Goal: Task Accomplishment & Management: Manage account settings

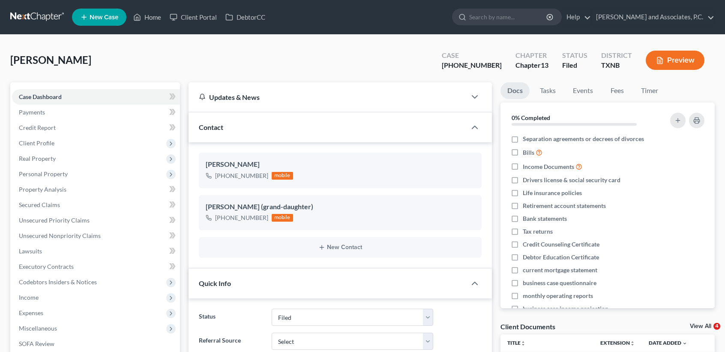
select select "5"
select select "0"
click at [157, 8] on ul "New Case Home Client Portal DebtorCC - No Result - See all results Or Press Ent…" at bounding box center [393, 17] width 642 height 22
click at [157, 12] on link "Home" at bounding box center [147, 16] width 36 height 15
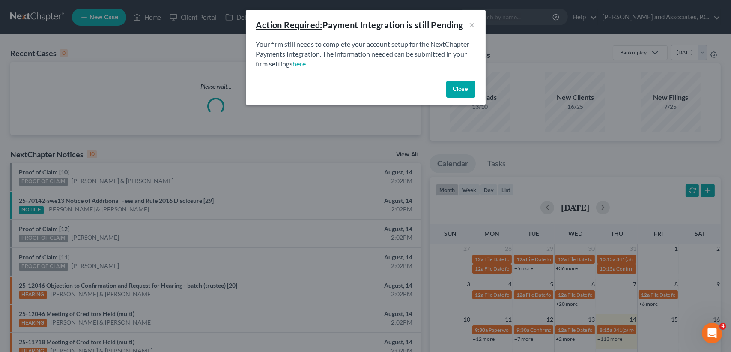
click at [464, 91] on button "Close" at bounding box center [460, 89] width 29 height 17
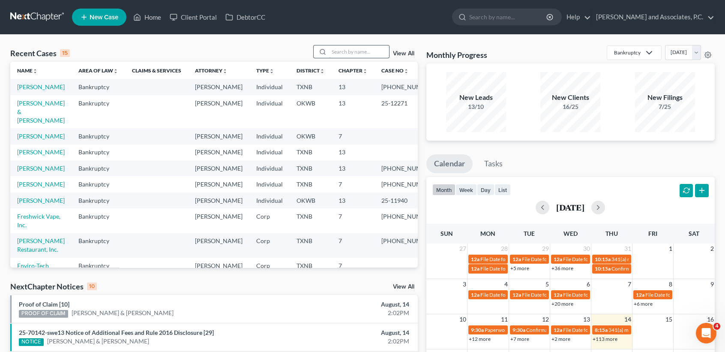
drag, startPoint x: 391, startPoint y: 77, endPoint x: 376, endPoint y: 57, distance: 25.4
click at [378, 60] on div "Recent Cases 15 View All Name unfold_more expand_more expand_less Area of Law u…" at bounding box center [213, 156] width 407 height 222
click at [371, 55] on input "search" at bounding box center [359, 51] width 60 height 12
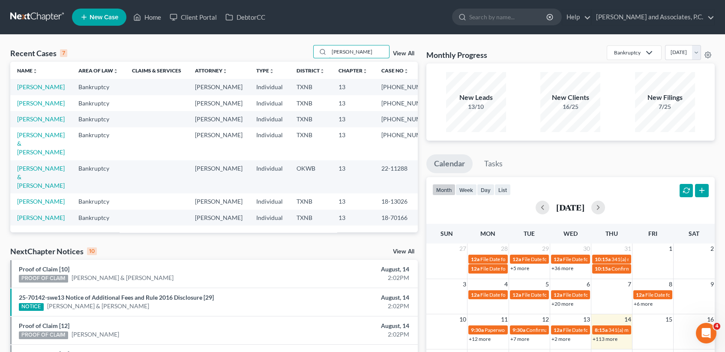
type input "walker"
click at [36, 95] on td "[PERSON_NAME]" at bounding box center [40, 87] width 61 height 16
click at [36, 90] on link "[PERSON_NAME]" at bounding box center [41, 86] width 48 height 7
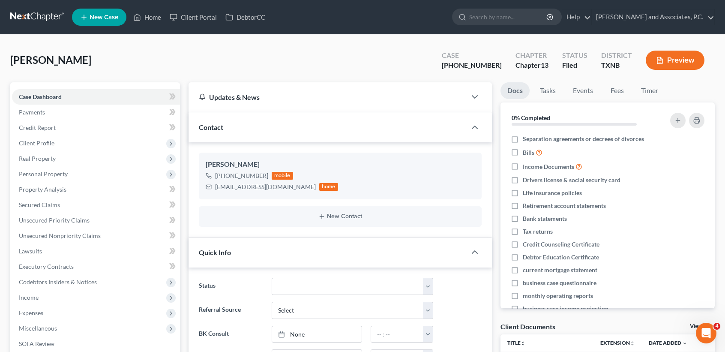
scroll to position [448, 0]
click at [73, 264] on link "Executory Contracts" at bounding box center [96, 266] width 168 height 15
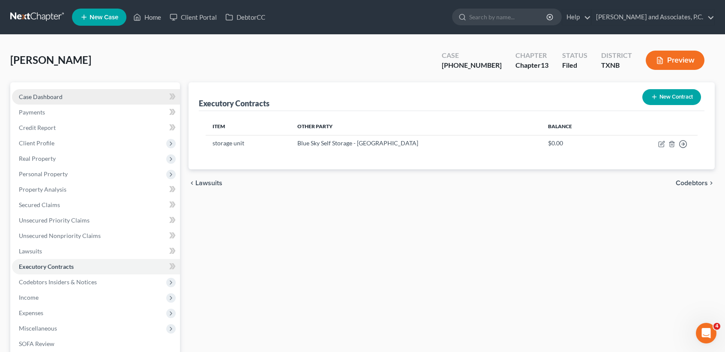
click at [41, 95] on span "Case Dashboard" at bounding box center [41, 96] width 44 height 7
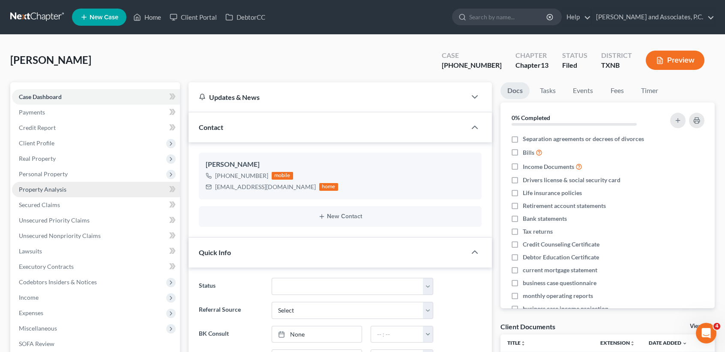
scroll to position [448, 0]
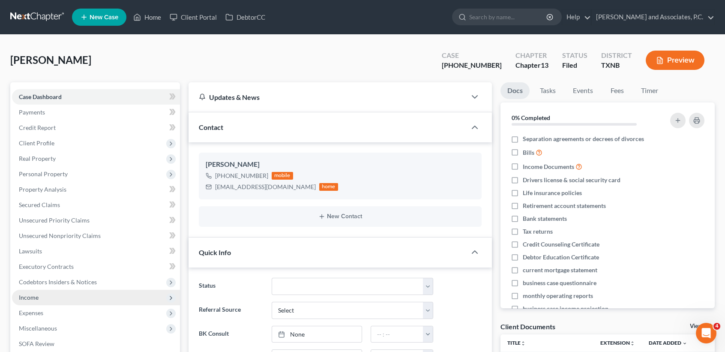
click at [38, 298] on span "Income" at bounding box center [29, 296] width 20 height 7
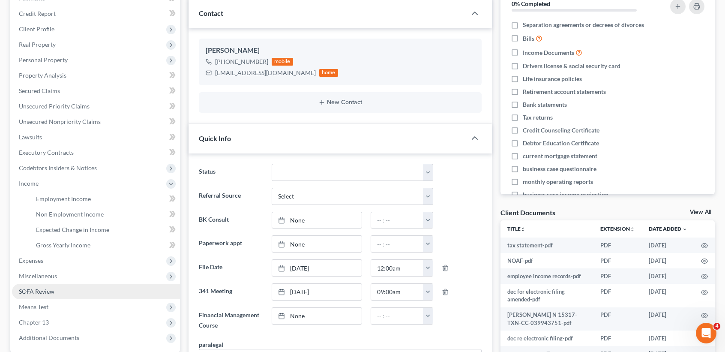
scroll to position [114, 0]
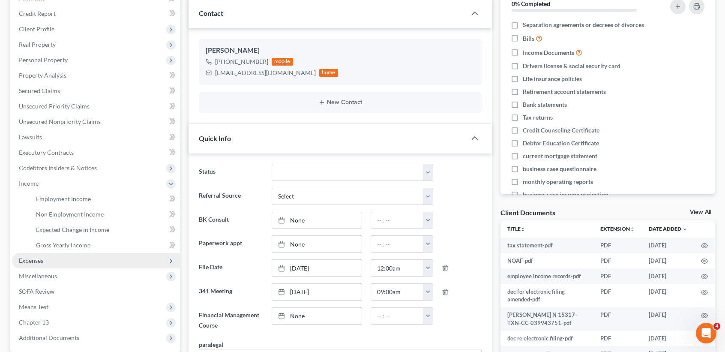
click at [30, 260] on span "Expenses" at bounding box center [31, 260] width 24 height 7
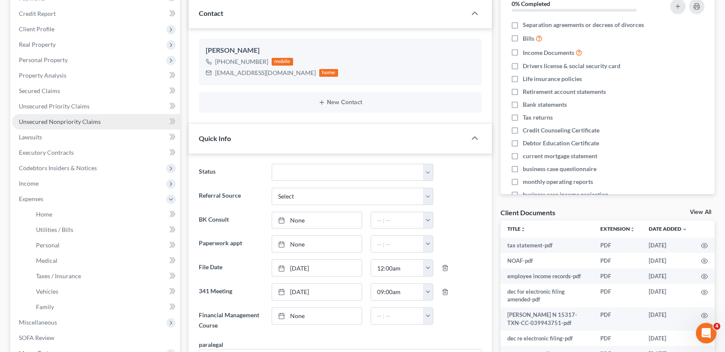
click at [45, 114] on link "Unsecured Nonpriority Claims" at bounding box center [96, 121] width 168 height 15
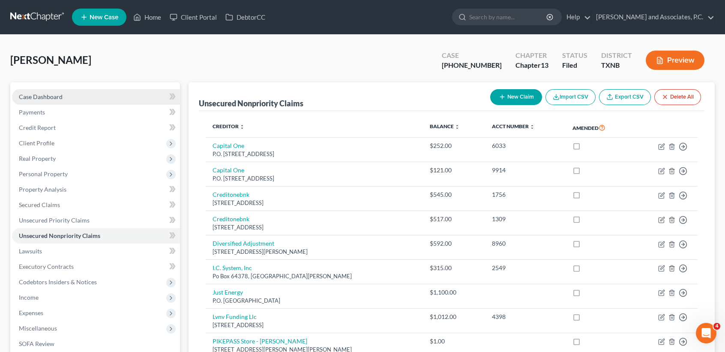
click at [36, 94] on span "Case Dashboard" at bounding box center [41, 96] width 44 height 7
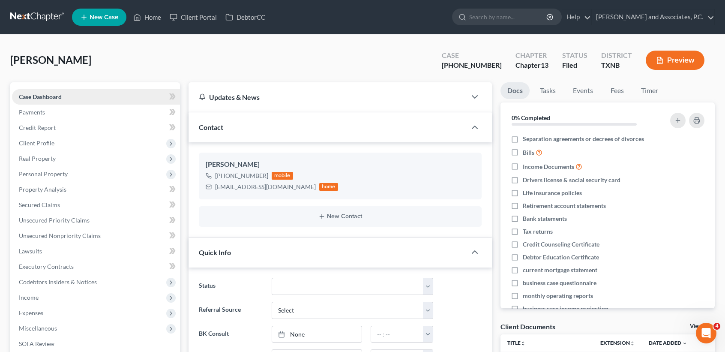
scroll to position [448, 0]
click at [36, 94] on span "Case Dashboard" at bounding box center [40, 96] width 43 height 7
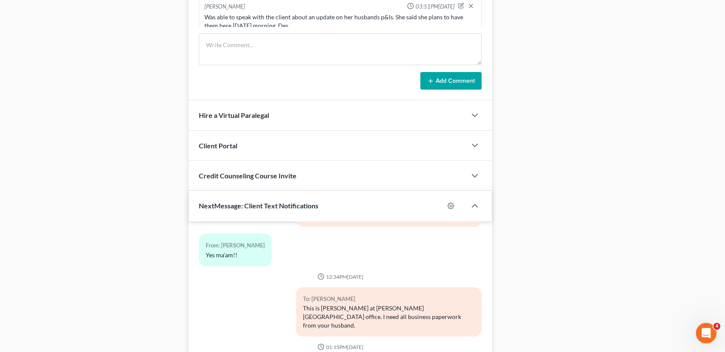
scroll to position [740, 0]
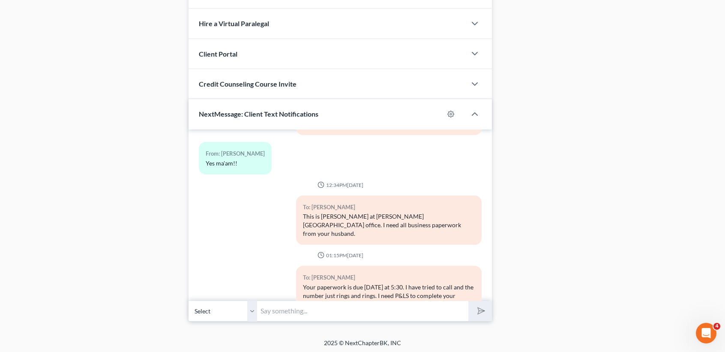
click at [369, 303] on input "text" at bounding box center [362, 310] width 211 height 21
type input "Samantha, what are you leasing through ReAffirm?"
click at [468, 301] on button "submit" at bounding box center [480, 311] width 24 height 20
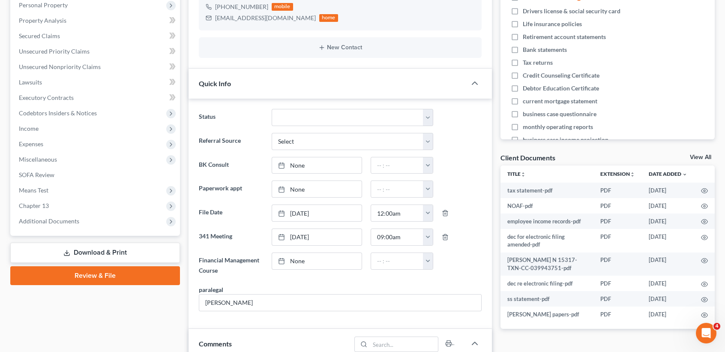
scroll to position [228, 0]
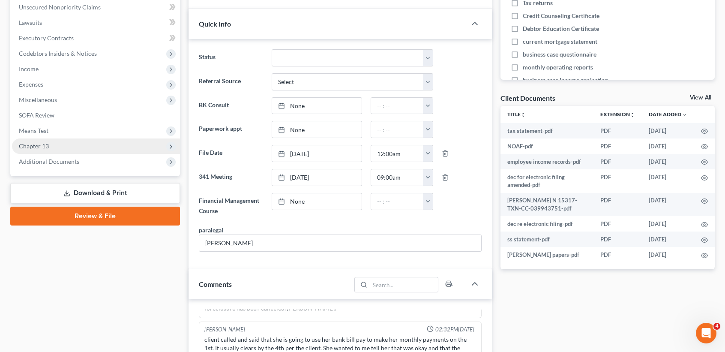
click at [47, 148] on span "Chapter 13" at bounding box center [34, 145] width 30 height 7
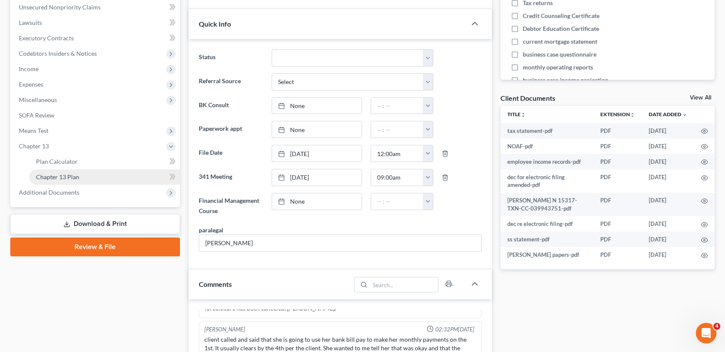
click at [61, 173] on span "Chapter 13 Plan" at bounding box center [57, 176] width 43 height 7
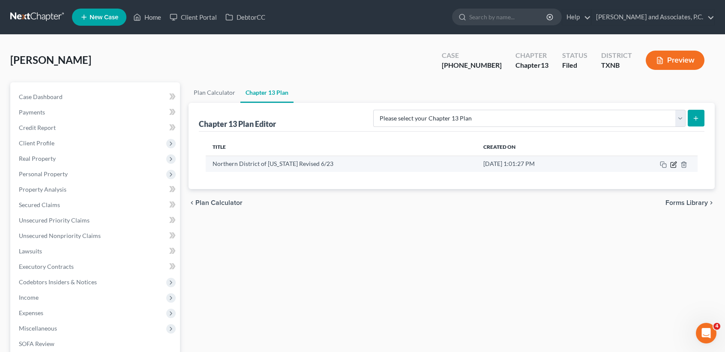
click at [674, 166] on icon "button" at bounding box center [673, 164] width 7 height 7
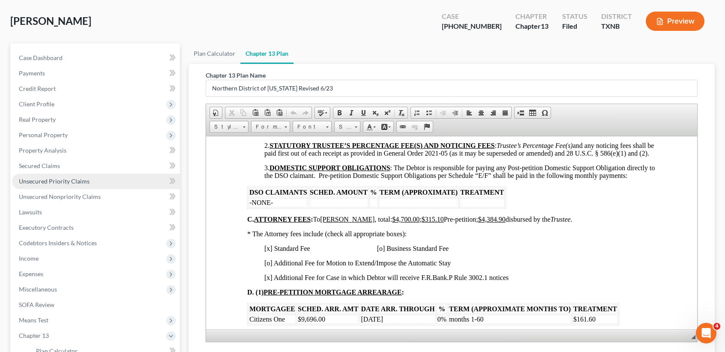
scroll to position [57, 0]
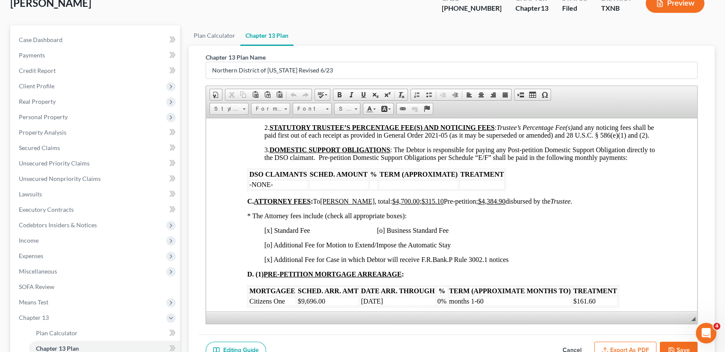
click at [683, 346] on button "Save" at bounding box center [679, 350] width 38 height 18
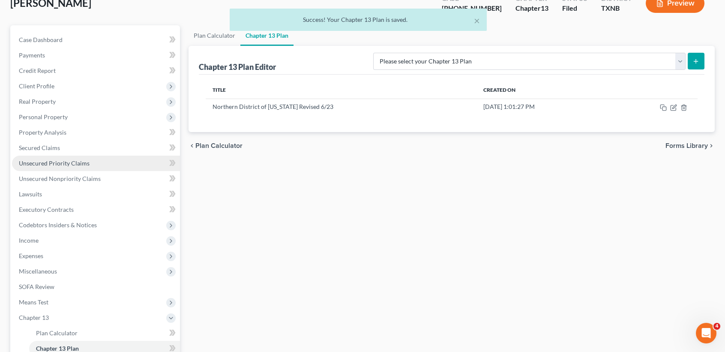
click at [87, 165] on span "Unsecured Priority Claims" at bounding box center [54, 162] width 71 height 7
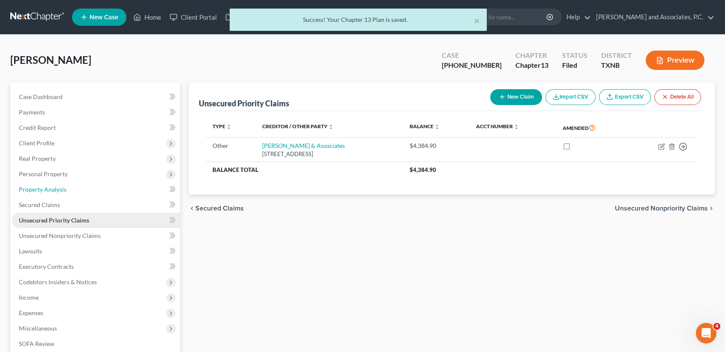
click at [82, 180] on ul "Case Dashboard Payments Invoices Payments Payments Credit Report Client Profile" at bounding box center [96, 243] width 168 height 308
click at [82, 236] on span "Unsecured Nonpriority Claims" at bounding box center [60, 235] width 82 height 7
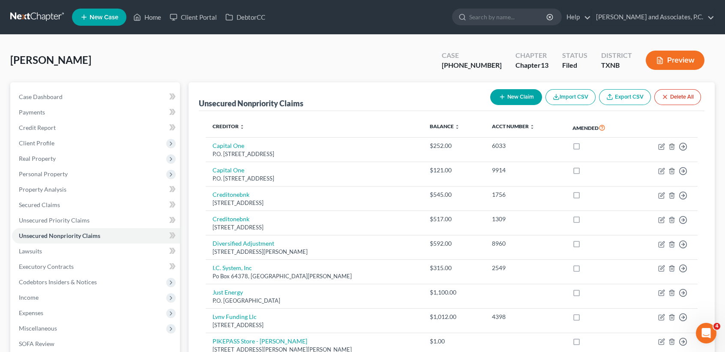
click at [47, 88] on div "Case Dashboard Payments Invoices Payments Payments Credit Report Client Profile…" at bounding box center [95, 243] width 170 height 322
click at [43, 93] on span "Case Dashboard" at bounding box center [41, 96] width 44 height 7
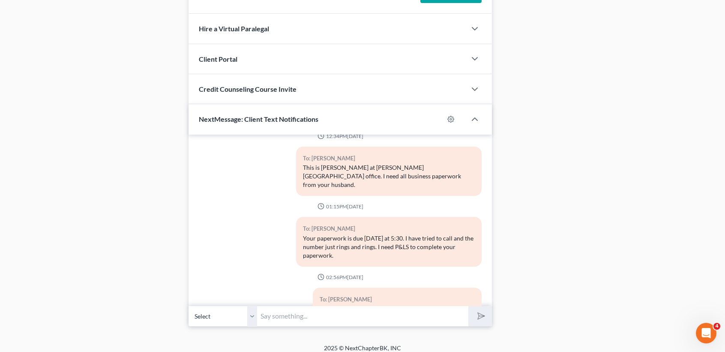
scroll to position [740, 0]
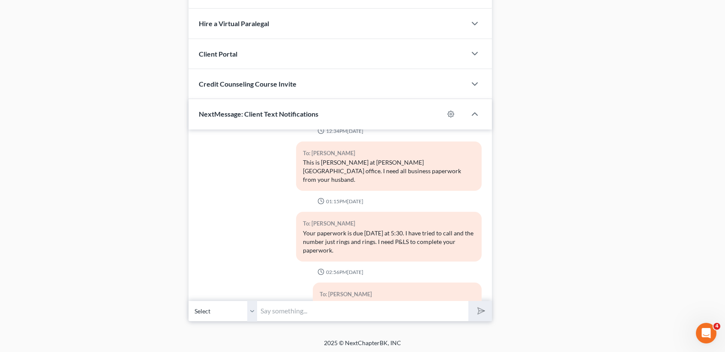
click at [352, 309] on input "text" at bounding box center [362, 310] width 211 height 21
type input "P"
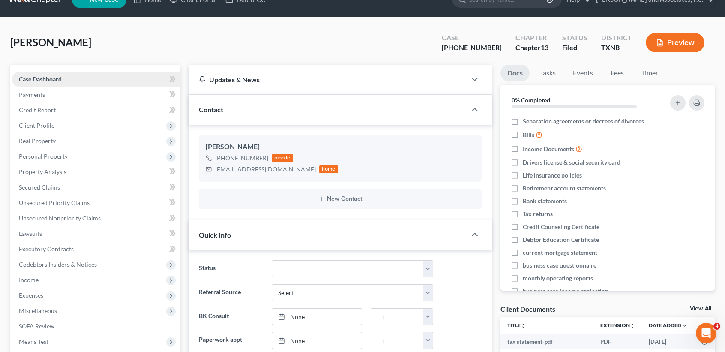
scroll to position [0, 0]
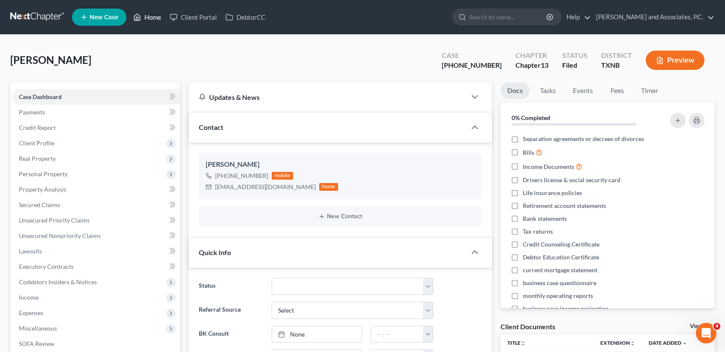
click at [149, 18] on link "Home" at bounding box center [147, 16] width 36 height 15
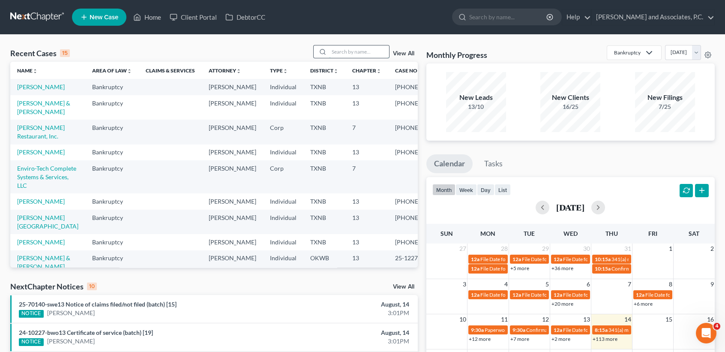
click at [345, 58] on div at bounding box center [351, 51] width 76 height 13
click at [346, 55] on input "search" at bounding box center [359, 51] width 60 height 12
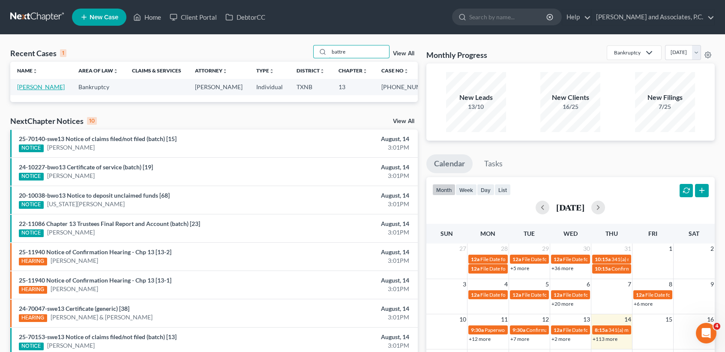
type input "battre"
click at [31, 84] on link "Battreal, Carie" at bounding box center [41, 86] width 48 height 7
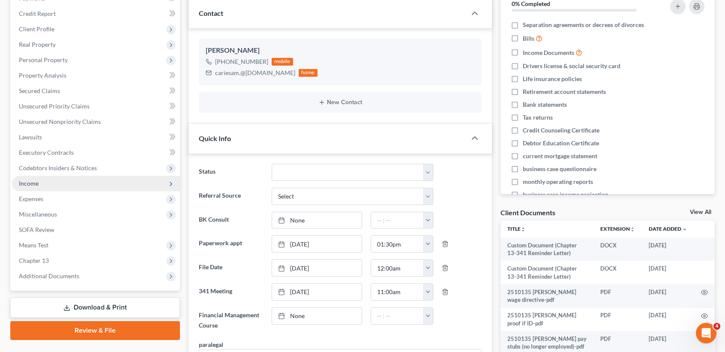
scroll to position [1763, 0]
click at [37, 184] on span "Income" at bounding box center [29, 182] width 20 height 7
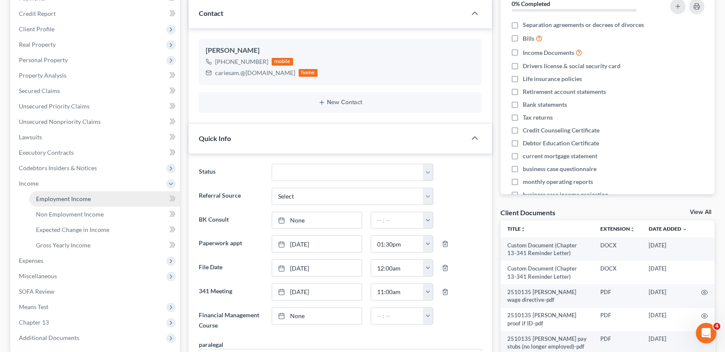
click at [49, 197] on span "Employment Income" at bounding box center [63, 198] width 55 height 7
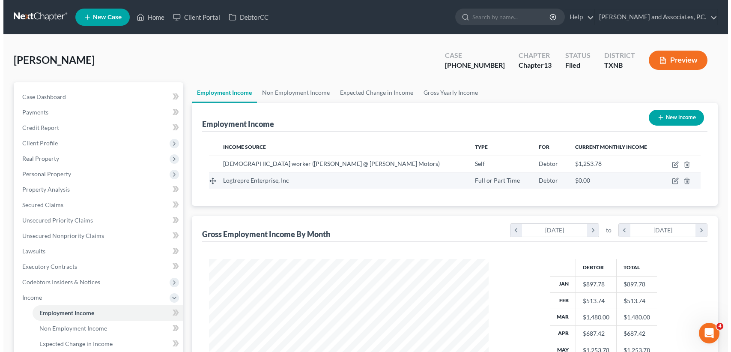
scroll to position [153, 296]
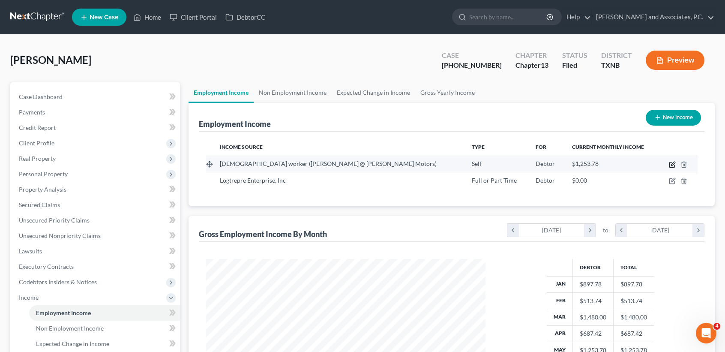
click at [673, 163] on icon "button" at bounding box center [673, 163] width 4 height 4
select select "1"
select select "0"
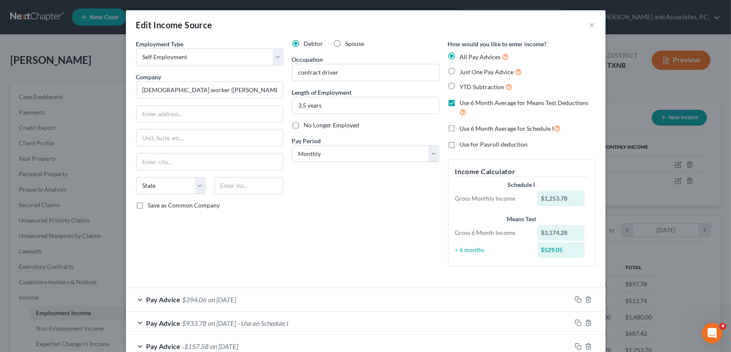
scroll to position [122, 0]
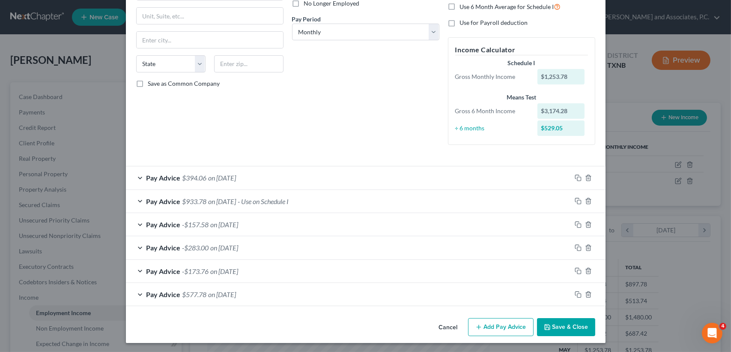
click at [251, 180] on div "Pay Advice $394.06 on 06/01/2025" at bounding box center [348, 177] width 445 height 23
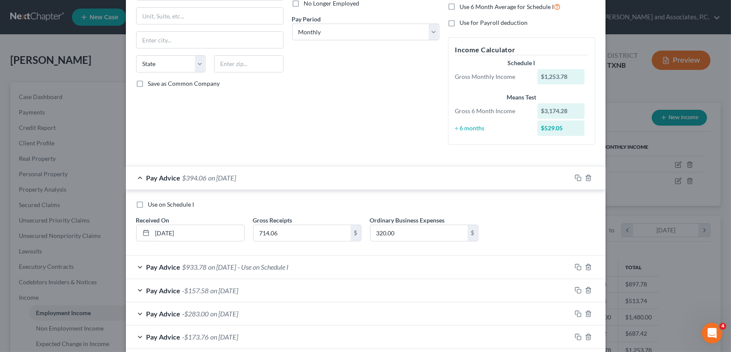
click at [254, 176] on div "Pay Advice $394.06 on 06/01/2025" at bounding box center [348, 177] width 445 height 23
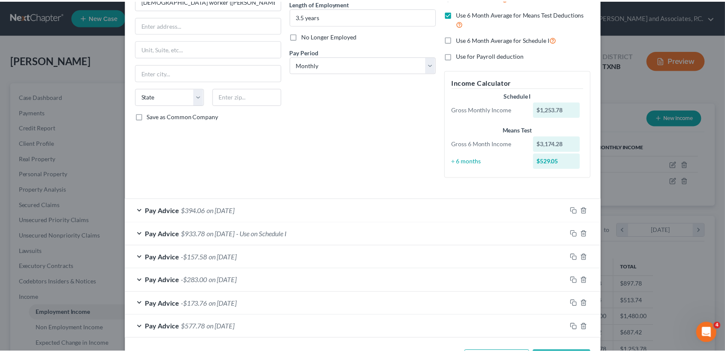
scroll to position [0, 0]
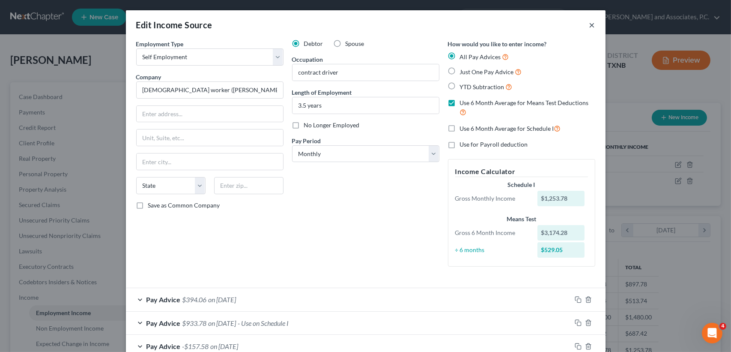
click at [589, 27] on button "×" at bounding box center [592, 25] width 6 height 10
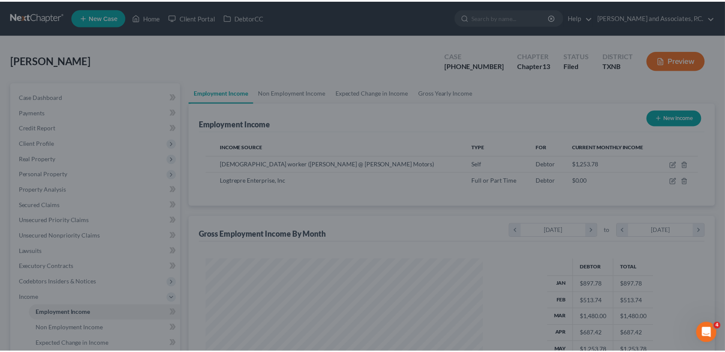
scroll to position [428104, 427961]
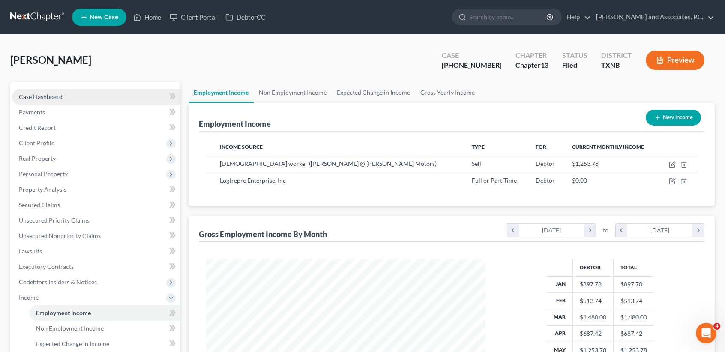
click at [33, 97] on span "Case Dashboard" at bounding box center [41, 96] width 44 height 7
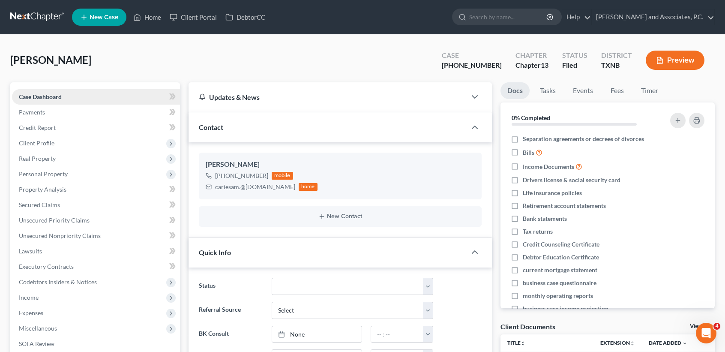
scroll to position [1763, 0]
click at [116, 18] on span "New Case" at bounding box center [104, 17] width 29 height 6
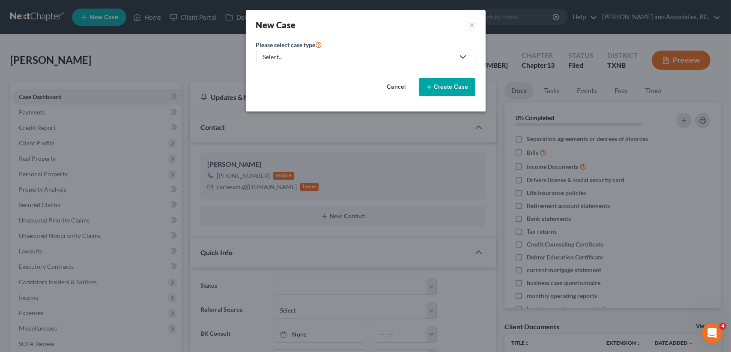
click at [392, 91] on button "Cancel" at bounding box center [397, 86] width 38 height 17
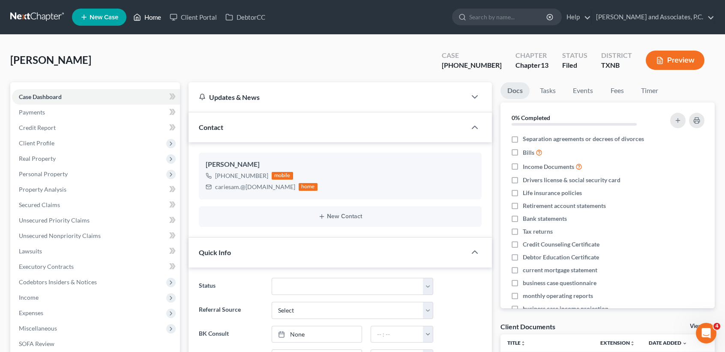
click at [156, 20] on link "Home" at bounding box center [147, 16] width 36 height 15
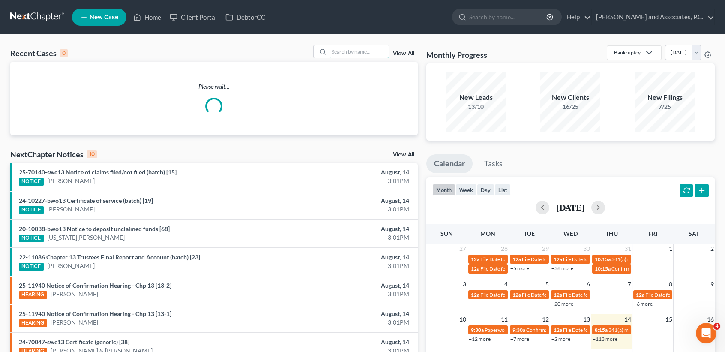
click at [381, 46] on input "search" at bounding box center [359, 51] width 60 height 12
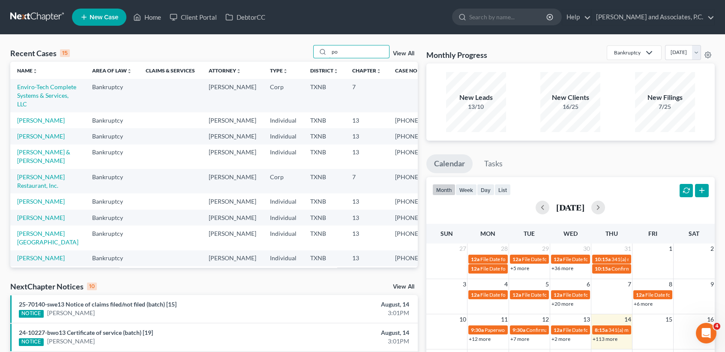
type input "p"
click at [151, 21] on link "Home" at bounding box center [147, 16] width 36 height 15
click at [375, 57] on input "search" at bounding box center [359, 51] width 60 height 12
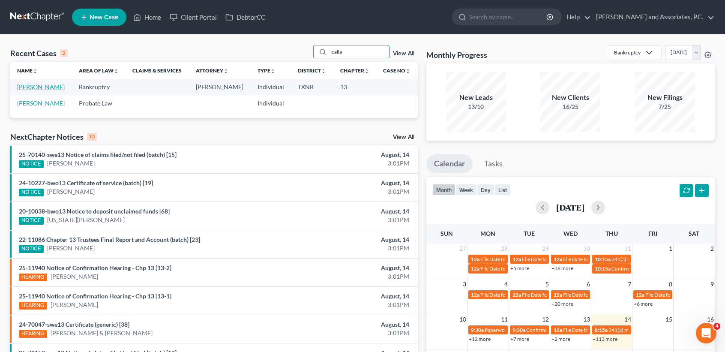
type input "calla"
click at [34, 90] on link "[PERSON_NAME]" at bounding box center [41, 86] width 48 height 7
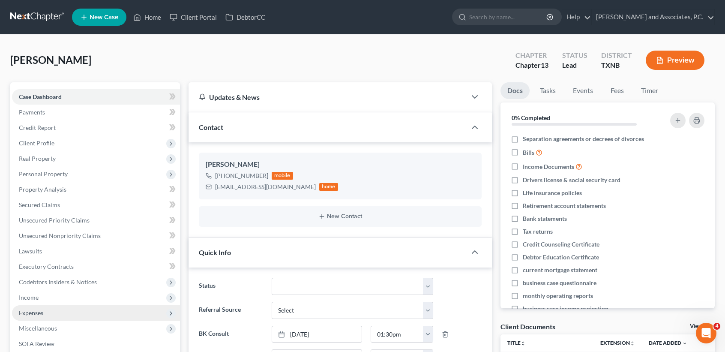
click at [41, 308] on span "Expenses" at bounding box center [96, 312] width 168 height 15
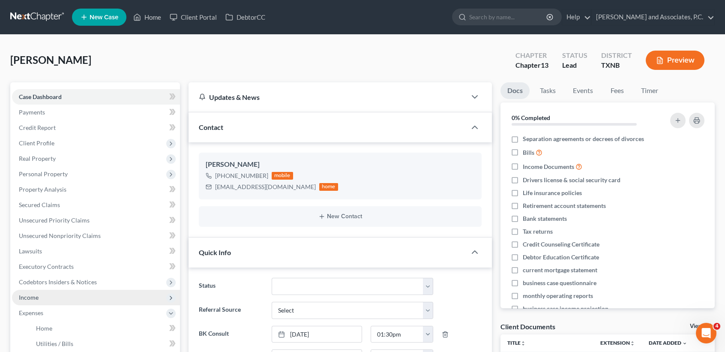
click at [41, 298] on span "Income" at bounding box center [96, 297] width 168 height 15
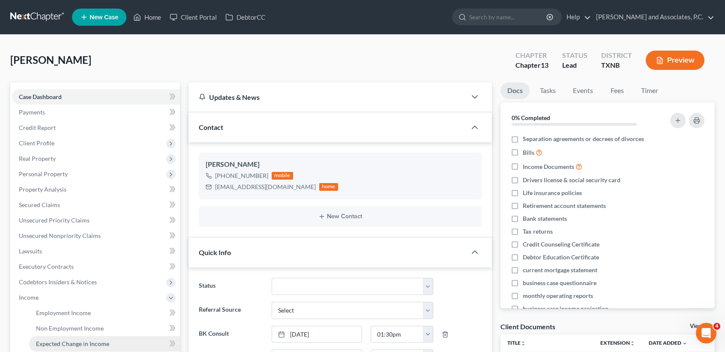
click at [77, 341] on span "Expected Change in Income" at bounding box center [72, 343] width 73 height 7
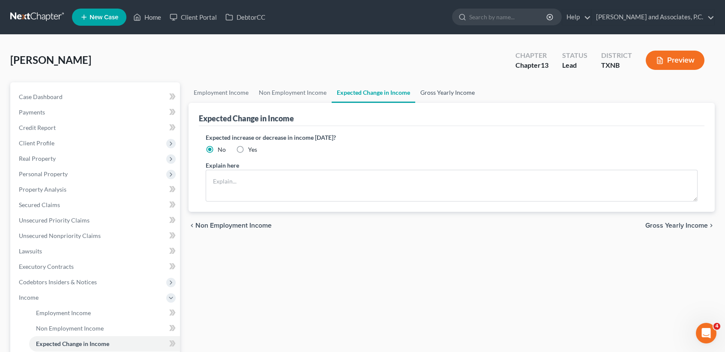
click at [447, 89] on link "Gross Yearly Income" at bounding box center [447, 92] width 65 height 21
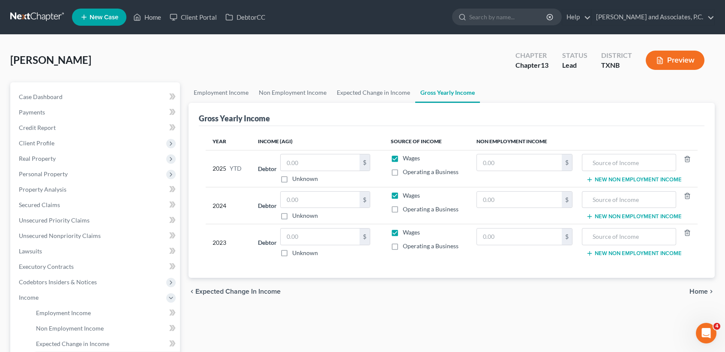
click at [312, 190] on td "Debtor $ Unknown Balance Undetermined $ Unknown" at bounding box center [317, 205] width 133 height 37
click at [313, 201] on input "text" at bounding box center [320, 199] width 79 height 16
type input "28,162.00"
click at [312, 241] on input "text" at bounding box center [320, 236] width 79 height 16
type input "28,576.00"
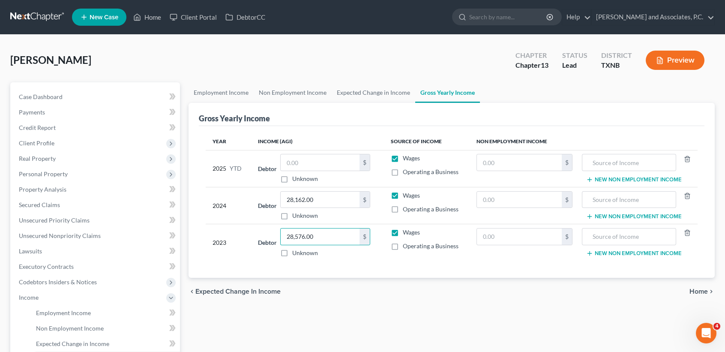
click at [359, 340] on div "Employment Income Non Employment Income Expected Change in Income Gross Yearly …" at bounding box center [451, 298] width 534 height 433
click at [327, 157] on input "text" at bounding box center [320, 162] width 79 height 16
type input "22,173.60"
click at [342, 319] on div "Employment Income Non Employment Income Expected Change in Income Gross Yearly …" at bounding box center [451, 298] width 534 height 433
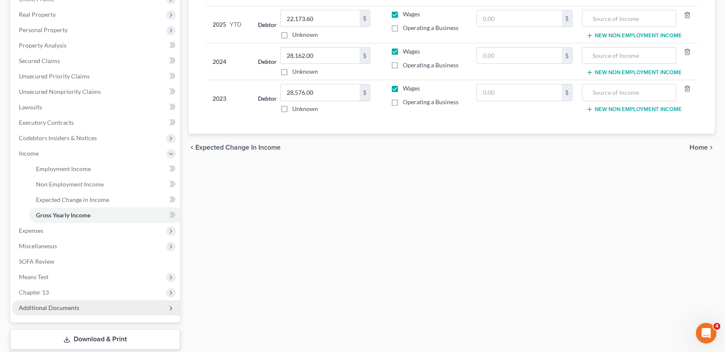
scroll to position [171, 0]
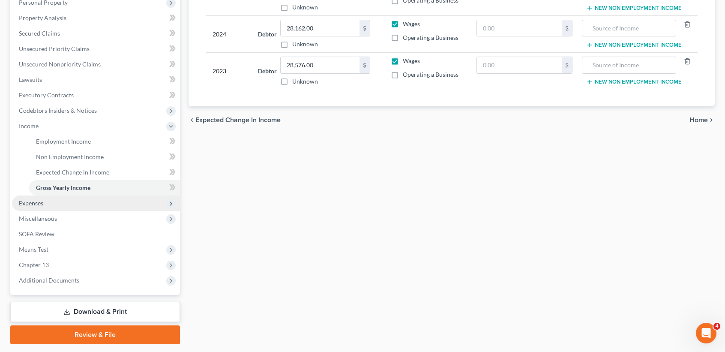
click at [70, 206] on span "Expenses" at bounding box center [96, 202] width 168 height 15
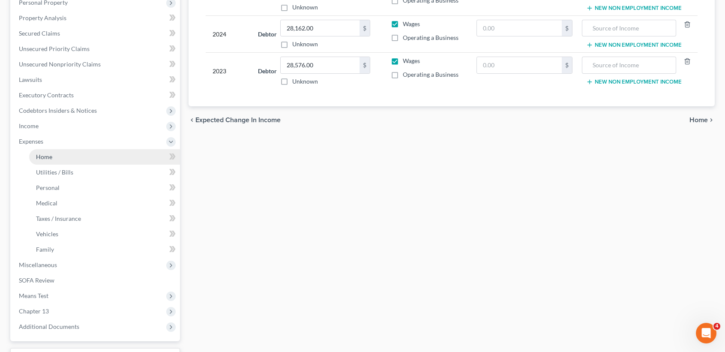
click at [63, 154] on link "Home" at bounding box center [104, 156] width 151 height 15
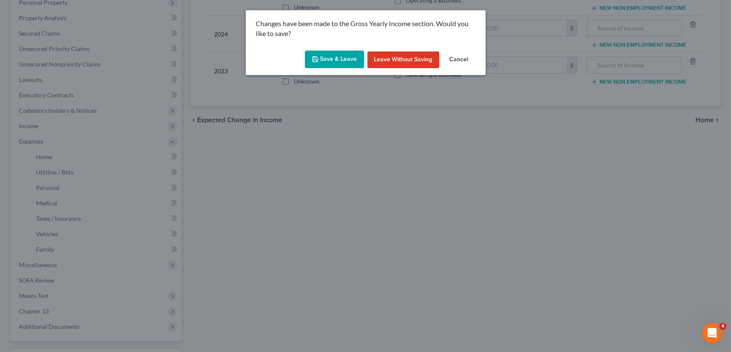
click at [317, 63] on icon "button" at bounding box center [315, 59] width 7 height 7
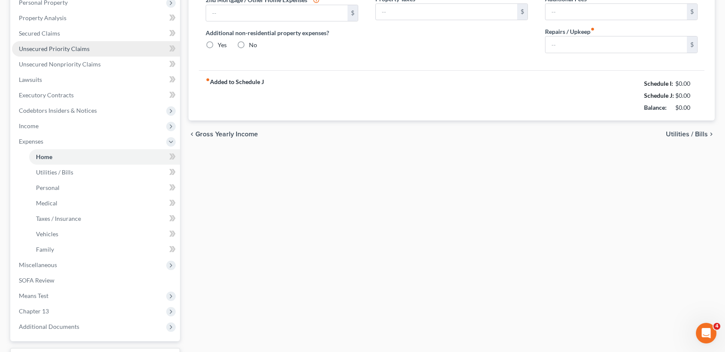
type input "0.00"
radio input "true"
type input "430.00"
type input "40.00"
type input "0.00"
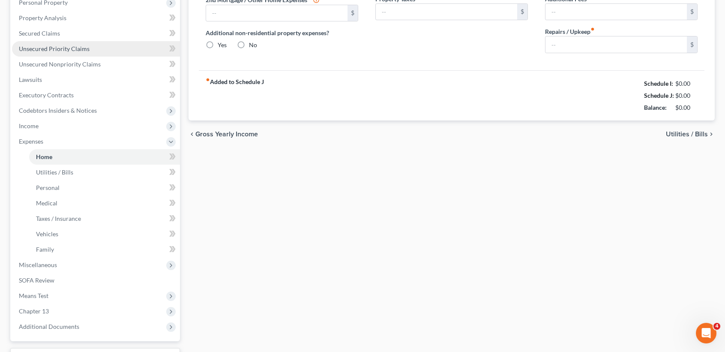
type input "0.00"
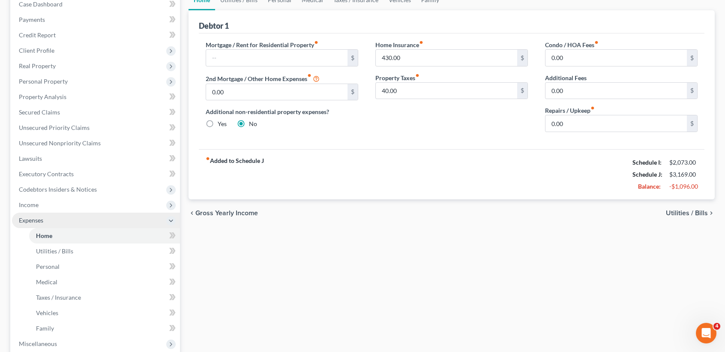
scroll to position [114, 0]
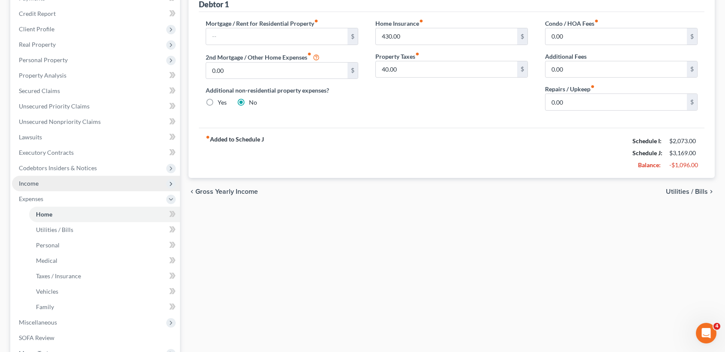
click at [34, 176] on span "Income" at bounding box center [96, 183] width 168 height 15
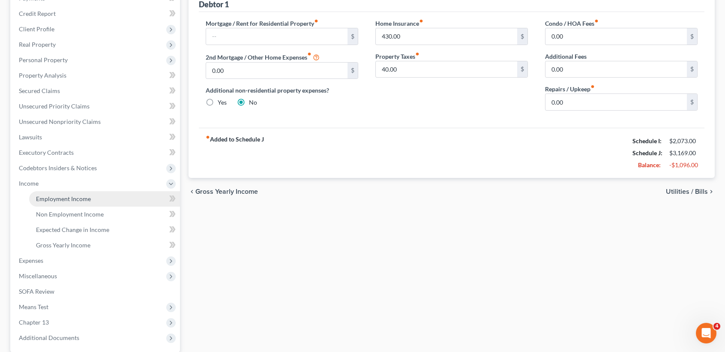
click at [69, 196] on span "Employment Income" at bounding box center [63, 198] width 55 height 7
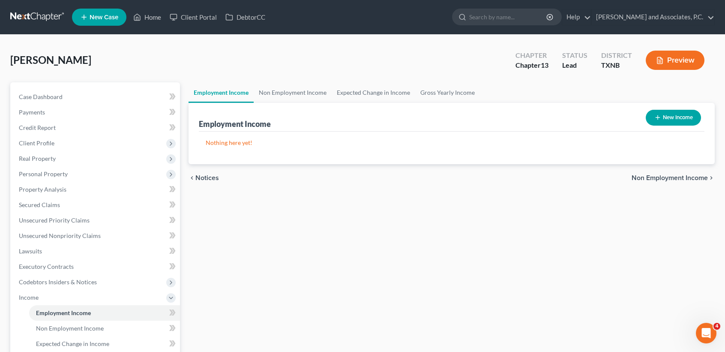
click at [681, 122] on button "New Income" at bounding box center [672, 118] width 55 height 16
select select "0"
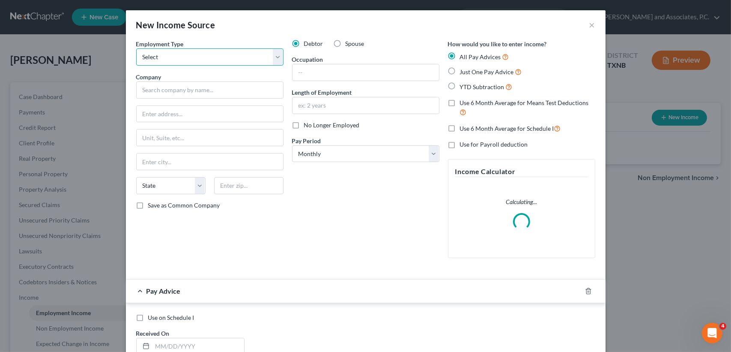
click at [212, 61] on select "Select Full or Part Time Employment Self Employment" at bounding box center [209, 56] width 147 height 17
select select "0"
click at [136, 48] on select "Select Full or Part Time Employment Self Employment" at bounding box center [209, 56] width 147 height 17
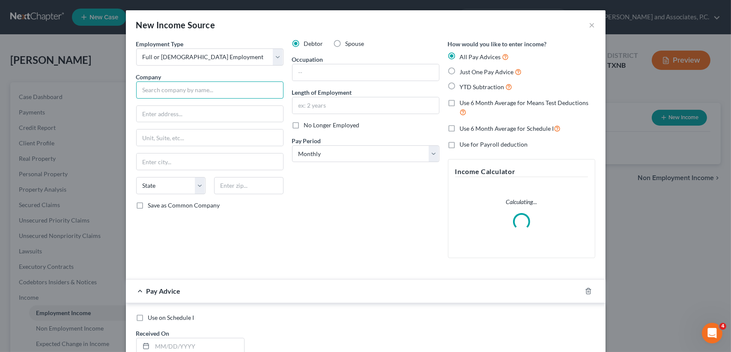
click at [193, 85] on input "text" at bounding box center [209, 89] width 147 height 17
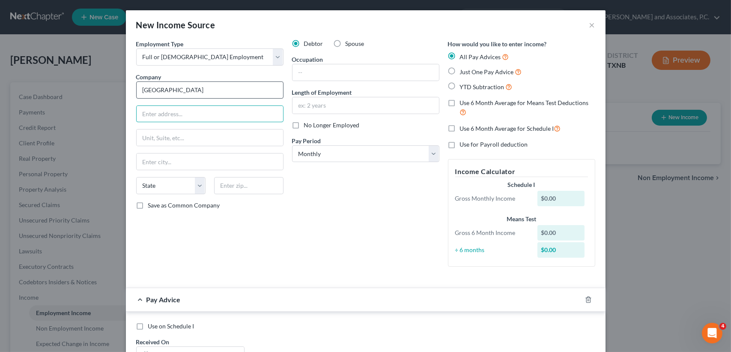
type input "Wichita Falls Independent School District"
type input "1104 Broad"
type input "PO BOX 97533"
type input "76307"
type input "Wichita Falls"
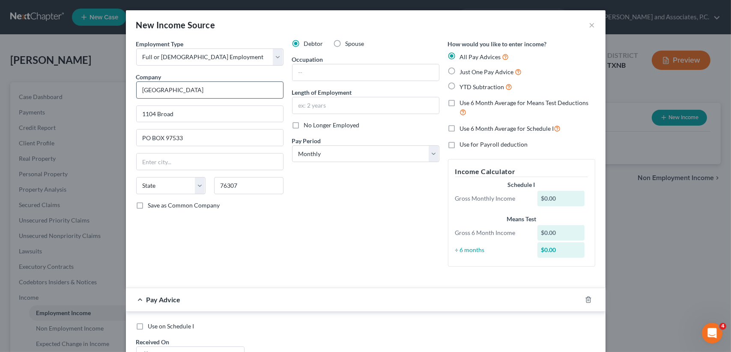
select select "45"
click at [351, 72] on input "text" at bounding box center [365, 72] width 146 height 16
drag, startPoint x: 291, startPoint y: 261, endPoint x: 291, endPoint y: 254, distance: 7.3
click at [291, 259] on div "Debtor Spouse Occupation Length of Employment No Longer Employed Pay Period * S…" at bounding box center [366, 156] width 156 height 234
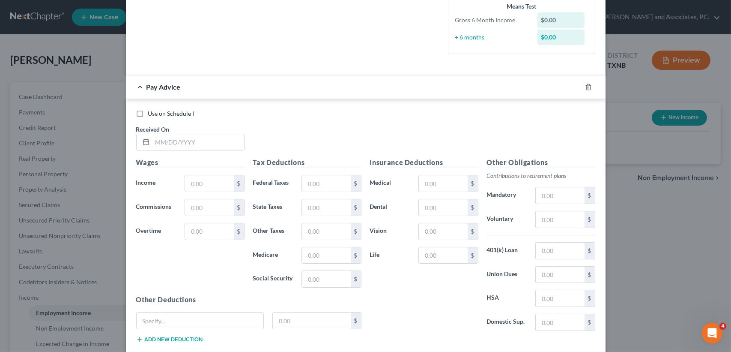
scroll to position [228, 0]
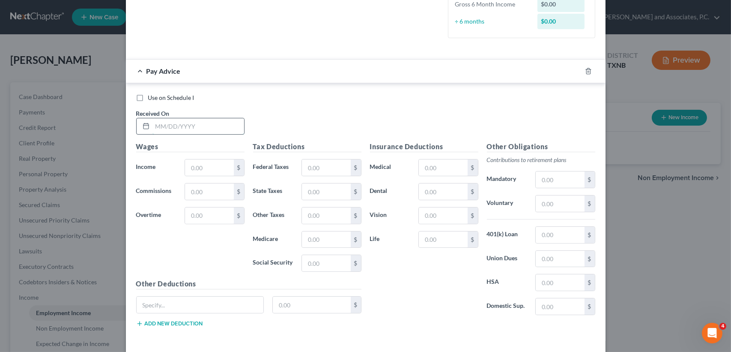
click at [164, 126] on input "text" at bounding box center [198, 126] width 92 height 16
type input "02/"
click at [586, 72] on icon "button" at bounding box center [588, 71] width 7 height 7
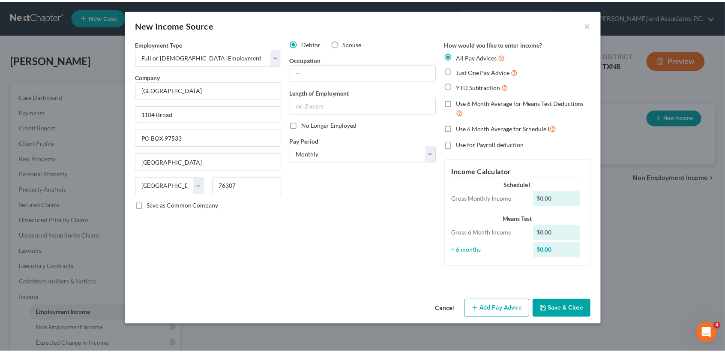
scroll to position [0, 0]
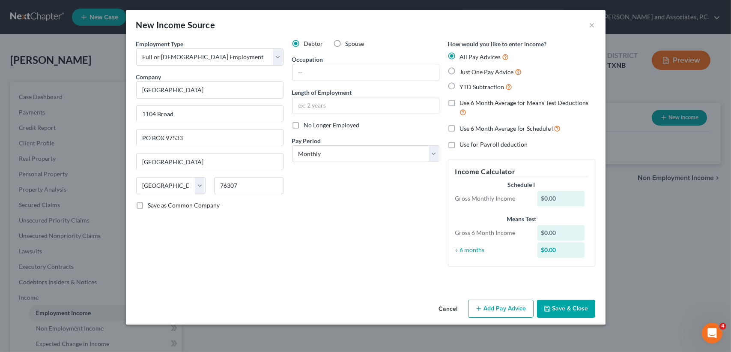
click at [571, 305] on button "Save & Close" at bounding box center [566, 308] width 58 height 18
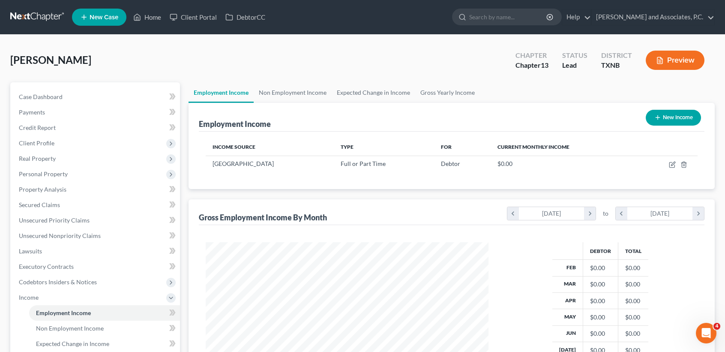
scroll to position [153, 296]
click at [72, 96] on link "Case Dashboard" at bounding box center [96, 96] width 168 height 15
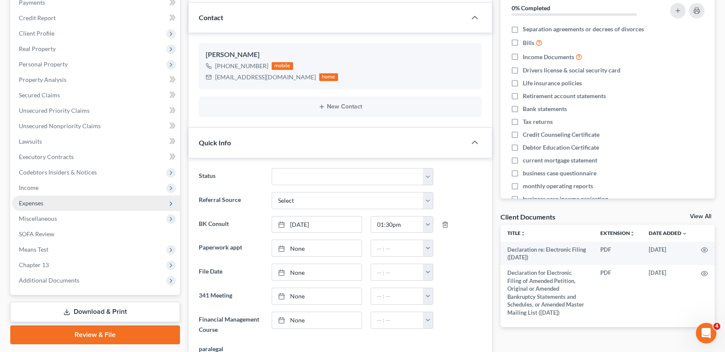
scroll to position [114, 0]
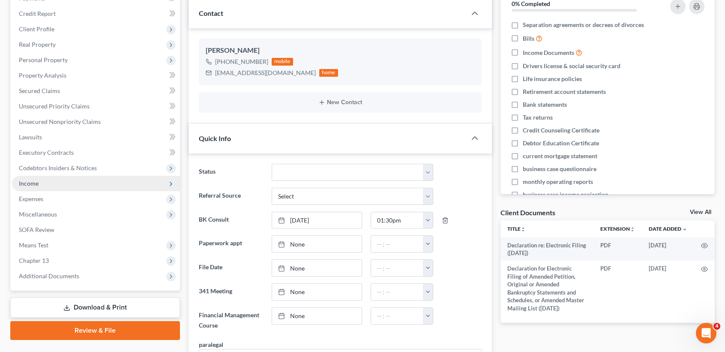
click at [36, 188] on span "Income" at bounding box center [96, 183] width 168 height 15
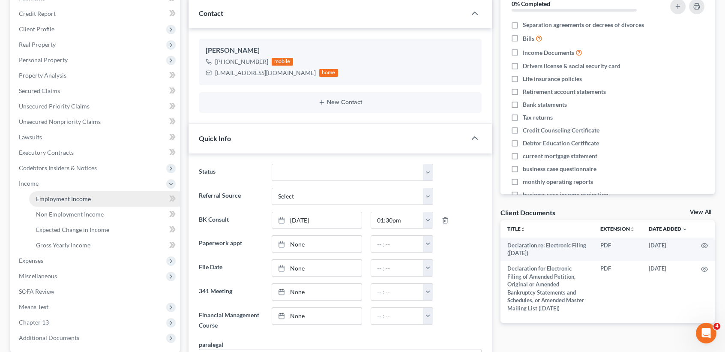
click at [41, 193] on link "Employment Income" at bounding box center [104, 198] width 151 height 15
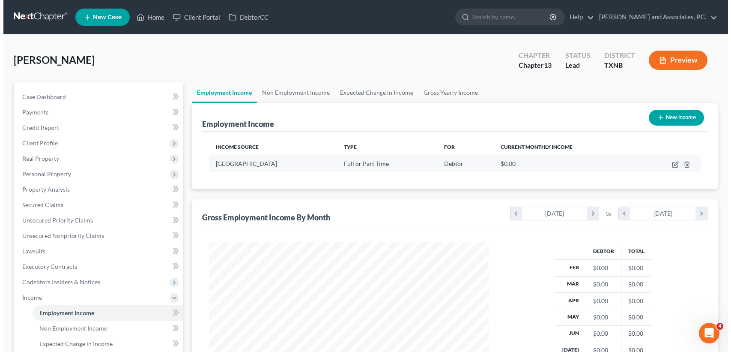
scroll to position [153, 296]
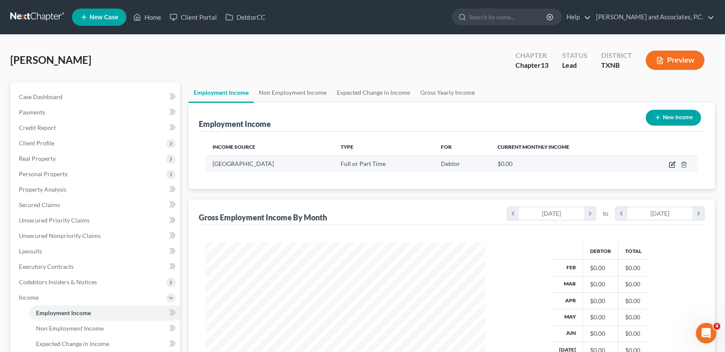
click at [674, 164] on icon "button" at bounding box center [672, 164] width 7 height 7
select select "0"
select select "45"
select select "0"
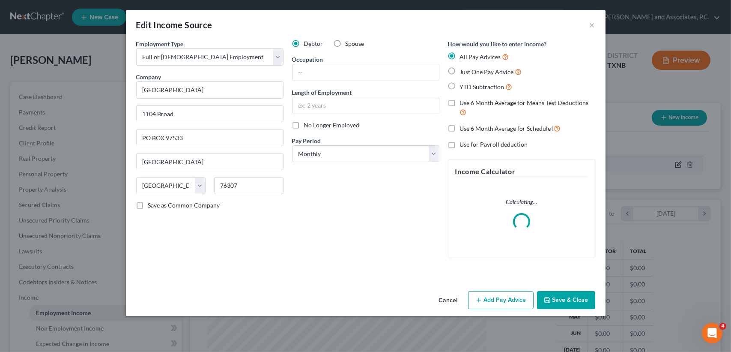
scroll to position [153, 299]
drag, startPoint x: 501, startPoint y: 303, endPoint x: 341, endPoint y: 304, distance: 160.2
click at [501, 300] on button "Add Pay Advice" at bounding box center [501, 300] width 66 height 18
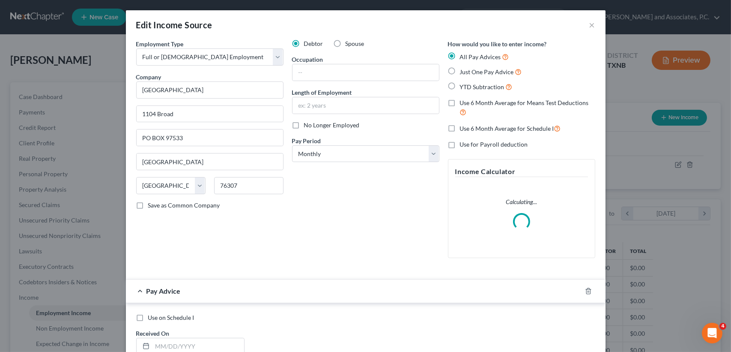
scroll to position [254, 0]
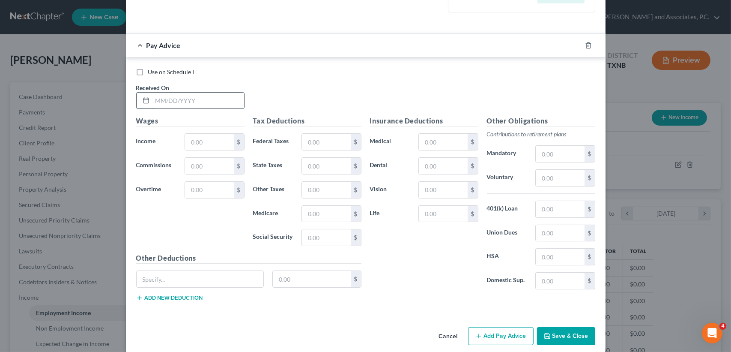
click at [167, 95] on input "text" at bounding box center [198, 101] width 92 height 16
type input "02/25/2025"
type input "2,771.70"
type input "195.31"
click at [315, 167] on input "text" at bounding box center [326, 166] width 48 height 16
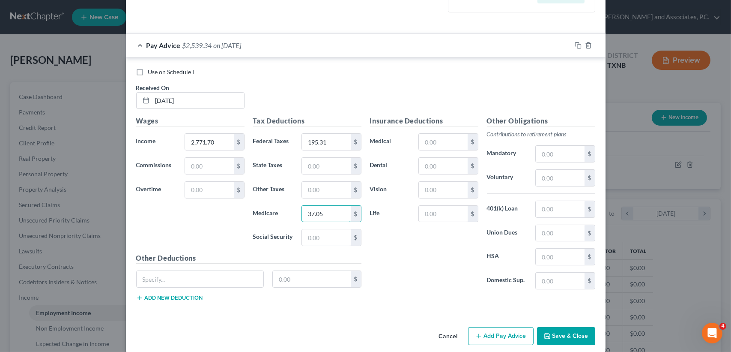
type input "37.05"
click at [437, 211] on input "text" at bounding box center [443, 214] width 48 height 16
type input "71.16"
click at [448, 164] on input "text" at bounding box center [443, 166] width 48 height 16
type input "32.60"
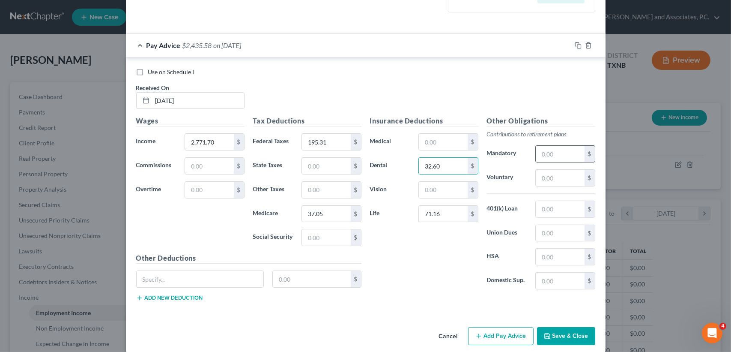
click at [567, 145] on div "$" at bounding box center [565, 153] width 60 height 17
click at [570, 146] on input "text" at bounding box center [560, 154] width 48 height 16
type input "228.67"
click at [447, 189] on input "text" at bounding box center [443, 190] width 48 height 16
type input "8.90"
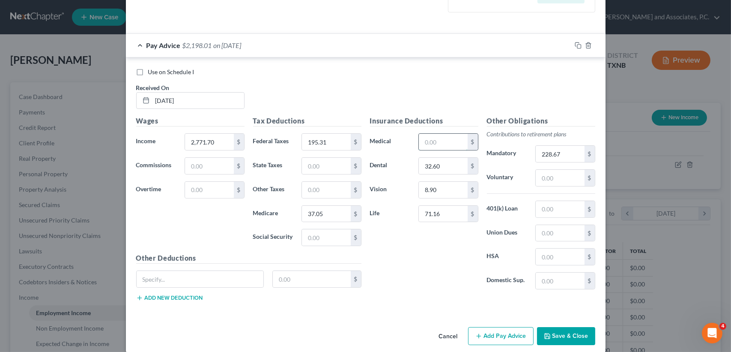
click at [438, 138] on input "text" at bounding box center [443, 142] width 48 height 16
type input "36.61"
drag, startPoint x: 321, startPoint y: 284, endPoint x: 317, endPoint y: 260, distance: 24.4
click at [321, 282] on input "text" at bounding box center [312, 279] width 78 height 16
type input "175.00"
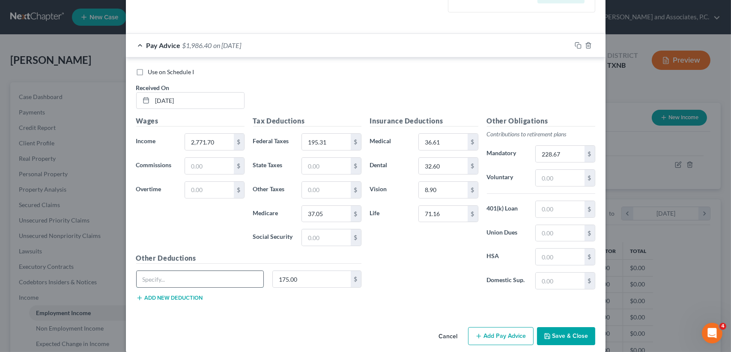
click at [202, 275] on input "text" at bounding box center [200, 279] width 127 height 16
drag, startPoint x: 184, startPoint y: 270, endPoint x: 179, endPoint y: 278, distance: 9.4
drag, startPoint x: 179, startPoint y: 278, endPoint x: 194, endPoint y: 275, distance: 14.9
type input "Medical Reimbursement"
click at [323, 304] on div "Other Deductions Medical Reimbursement 175.00 $ Add new deduction" at bounding box center [249, 280] width 234 height 55
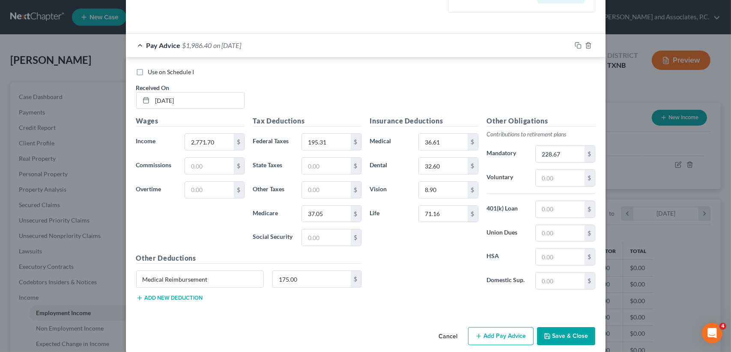
click at [322, 46] on div "Pay Advice $1,986.40 on 02/25/2025" at bounding box center [348, 45] width 445 height 23
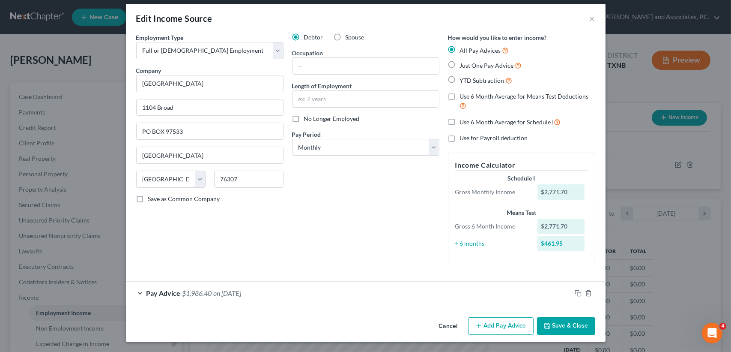
scroll to position [6, 0]
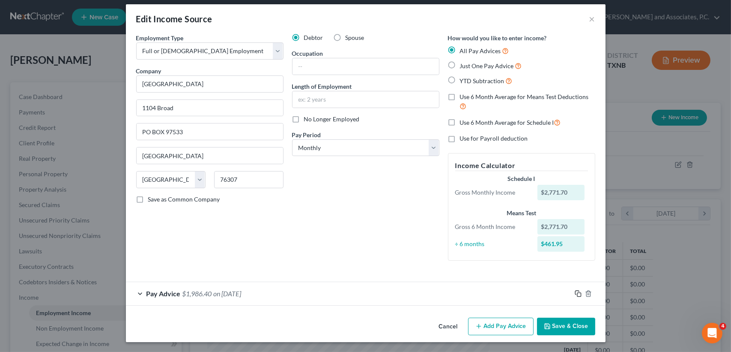
click at [576, 292] on icon "button" at bounding box center [578, 293] width 7 height 7
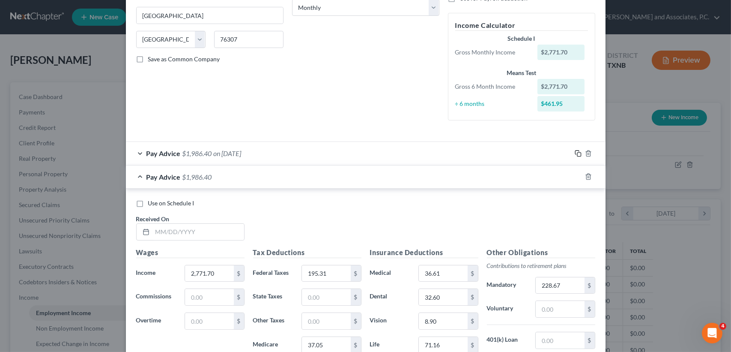
scroll to position [177, 0]
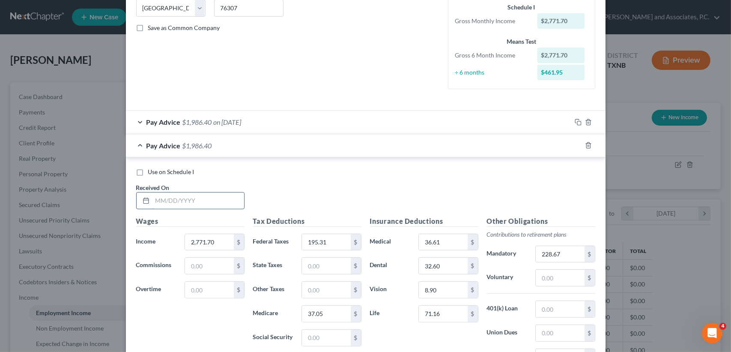
click at [215, 198] on input "text" at bounding box center [198, 200] width 92 height 16
type input "03/25/2025"
click at [261, 137] on div "Pay Advice $1,986.40 on 03/25/2025" at bounding box center [348, 145] width 445 height 23
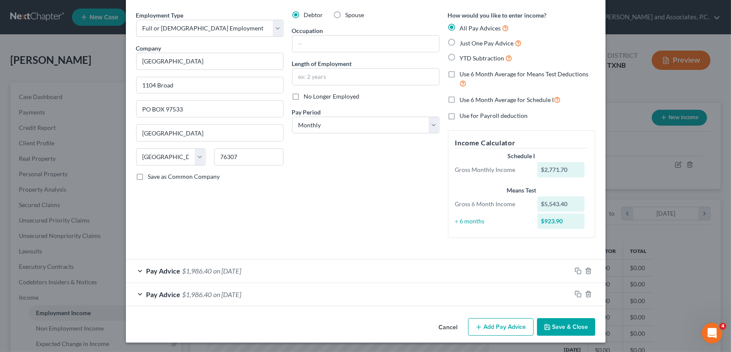
scroll to position [29, 0]
click at [575, 291] on icon "button" at bounding box center [578, 293] width 7 height 7
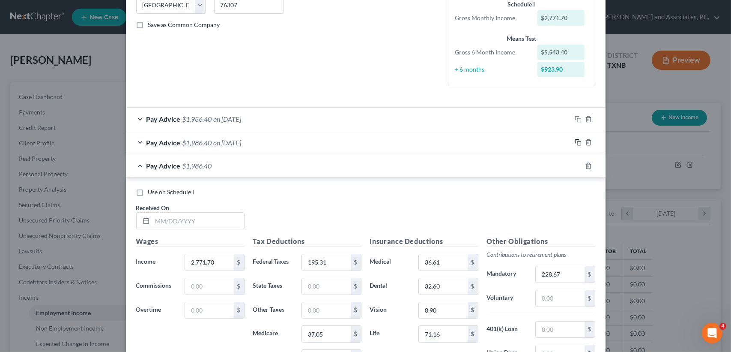
scroll to position [200, 0]
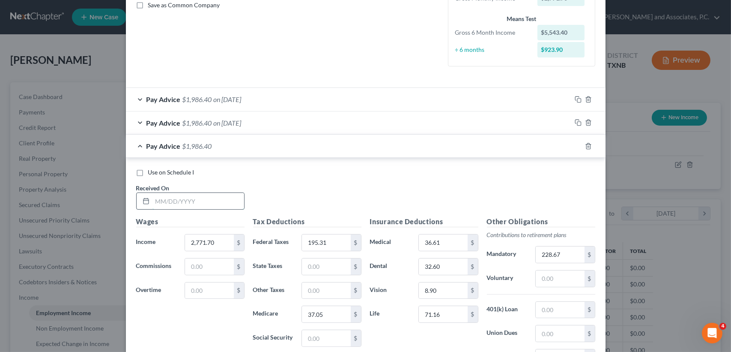
click at [222, 201] on input "text" at bounding box center [198, 201] width 92 height 16
type input "04/25/2025"
click at [260, 149] on div "Pay Advice $1,986.40 on 04/25/2025" at bounding box center [348, 145] width 445 height 23
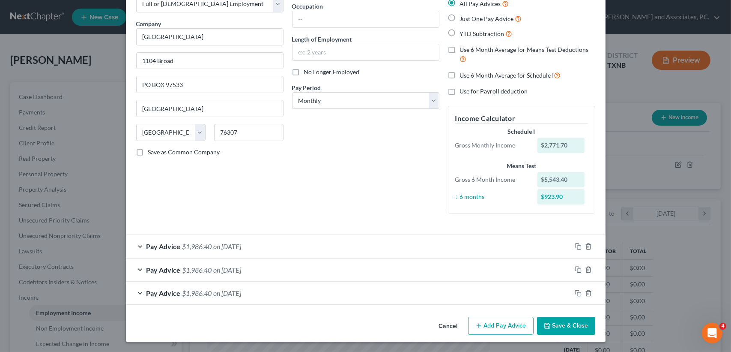
scroll to position [52, 0]
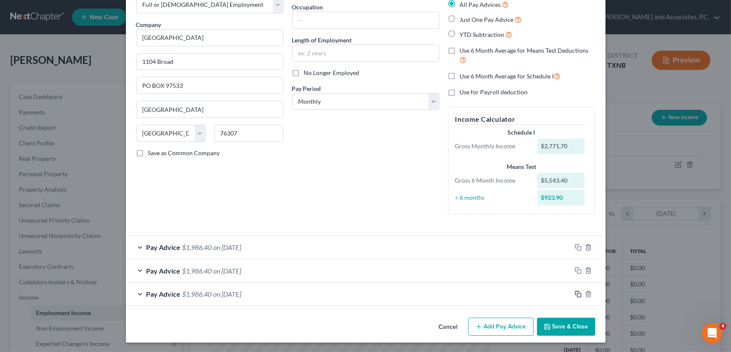
click at [575, 291] on icon "button" at bounding box center [577, 293] width 4 height 4
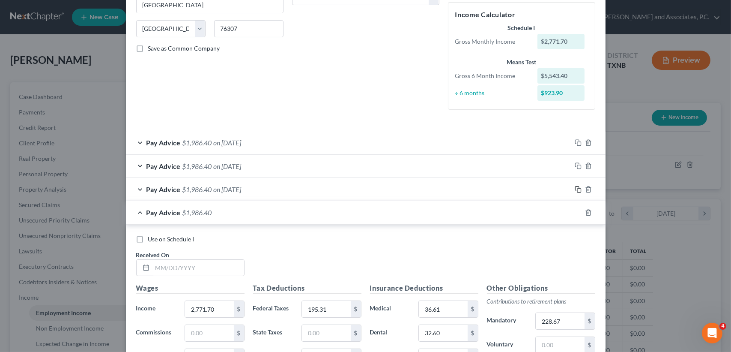
scroll to position [281, 0]
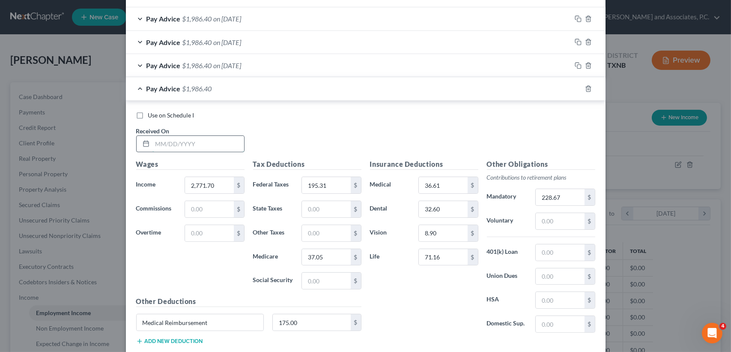
click at [205, 144] on input "text" at bounding box center [198, 144] width 92 height 16
type input "05/23/2025"
click at [242, 85] on span "on 05/23/2025" at bounding box center [228, 88] width 28 height 8
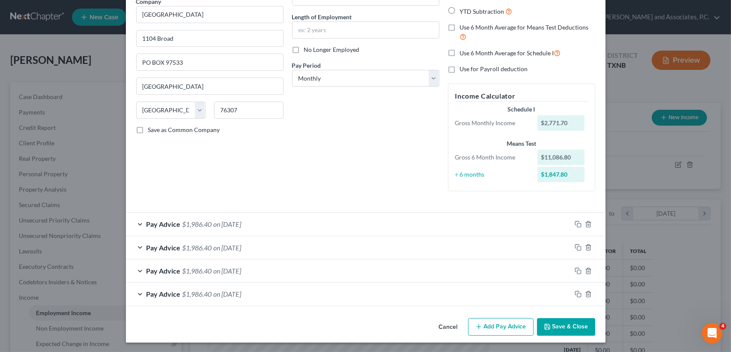
drag, startPoint x: 504, startPoint y: 329, endPoint x: 414, endPoint y: 282, distance: 101.9
click at [504, 325] on button "Add Pay Advice" at bounding box center [501, 327] width 66 height 18
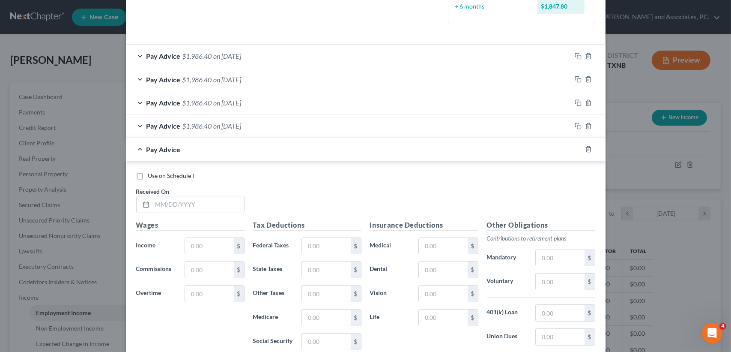
scroll to position [247, 0]
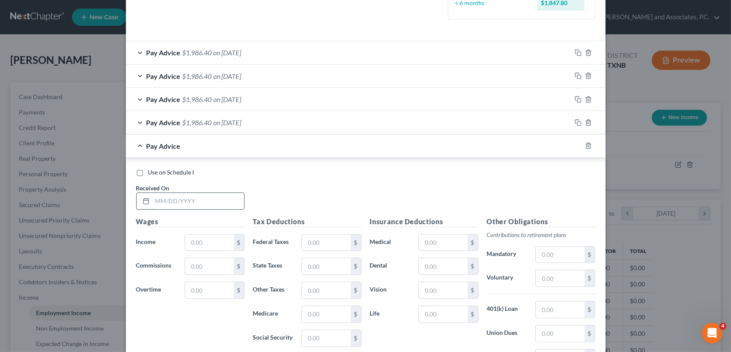
click at [173, 197] on input "text" at bounding box center [198, 201] width 92 height 16
type input "06/25/2025"
drag, startPoint x: 585, startPoint y: 137, endPoint x: 582, endPoint y: 149, distance: 11.3
click at [585, 139] on div "Pay Advice on 06/25/2025" at bounding box center [366, 145] width 480 height 23
click at [582, 150] on div at bounding box center [594, 146] width 24 height 14
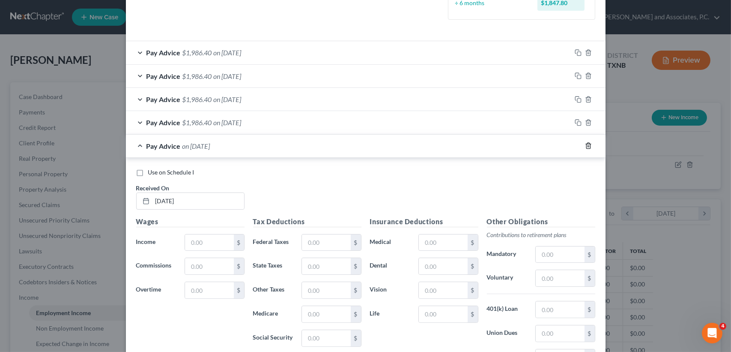
click at [585, 143] on icon "button" at bounding box center [588, 145] width 7 height 7
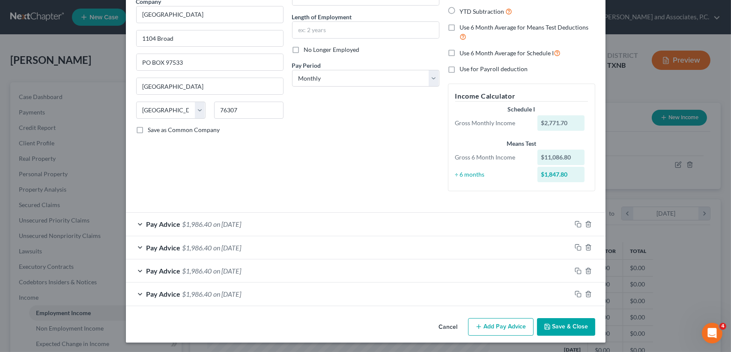
click at [322, 295] on div "Pay Advice $1,986.40 on 05/23/2025" at bounding box center [348, 293] width 445 height 23
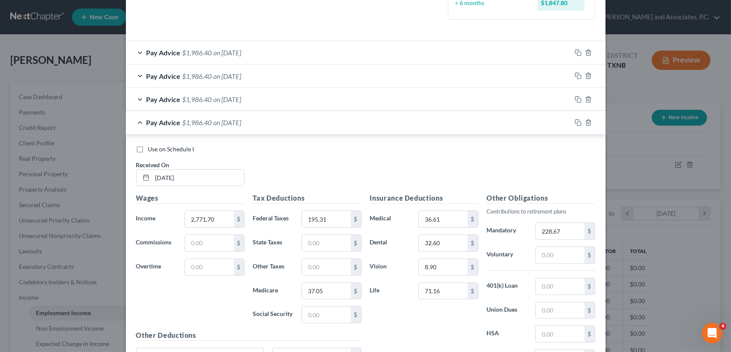
click at [326, 125] on div "Pay Advice $1,986.40 on 05/23/2025" at bounding box center [348, 122] width 445 height 23
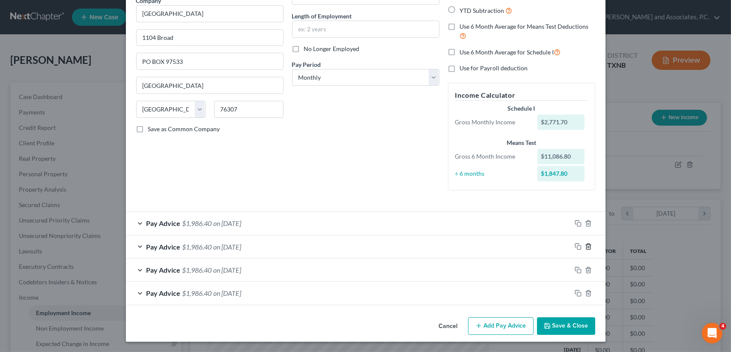
scroll to position [75, 0]
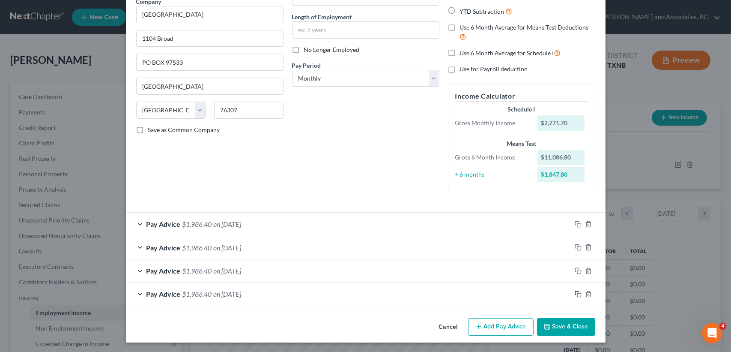
click at [578, 290] on icon "button" at bounding box center [578, 293] width 7 height 7
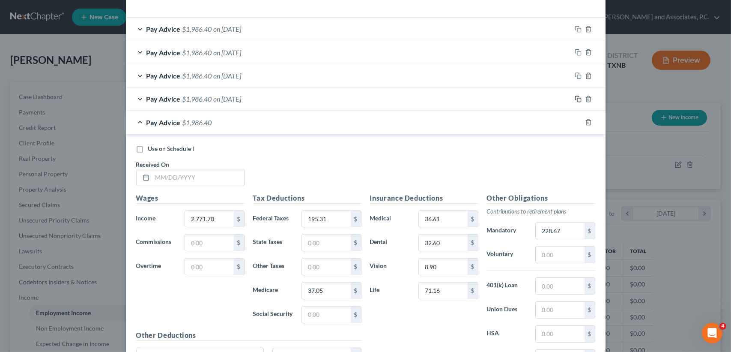
scroll to position [304, 0]
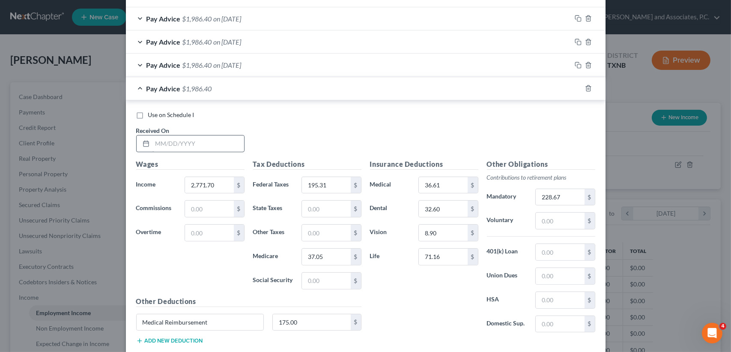
click at [191, 135] on div at bounding box center [190, 143] width 108 height 17
click at [192, 138] on input "text" at bounding box center [198, 143] width 92 height 16
type input "06/25/2025"
type input "1,774.65"
type input "195.66"
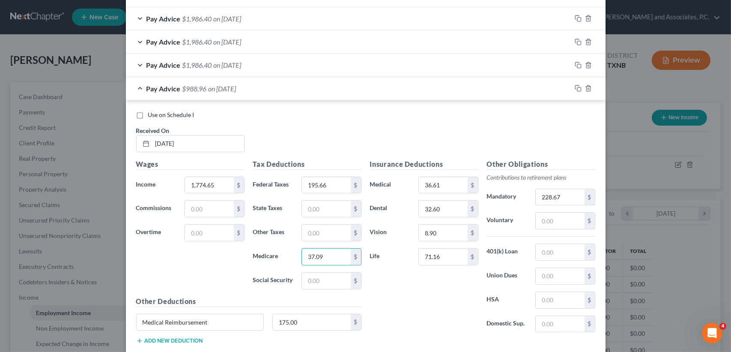
type input "37.09"
type input "2,774.65"
click at [209, 89] on span "$1,988.96" at bounding box center [197, 88] width 30 height 8
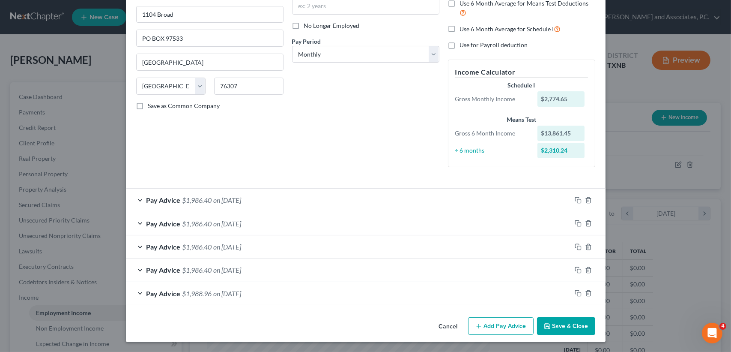
scroll to position [98, 0]
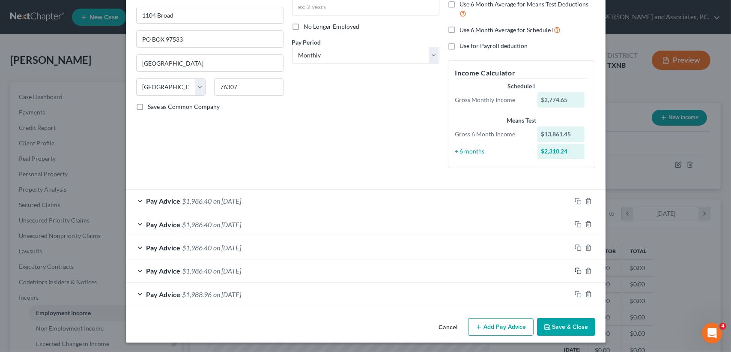
drag, startPoint x: 576, startPoint y: 269, endPoint x: 330, endPoint y: 246, distance: 246.9
click at [576, 269] on icon "button" at bounding box center [578, 270] width 7 height 7
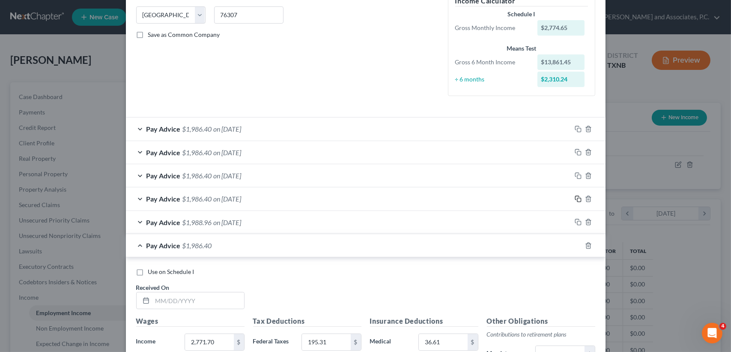
scroll to position [310, 0]
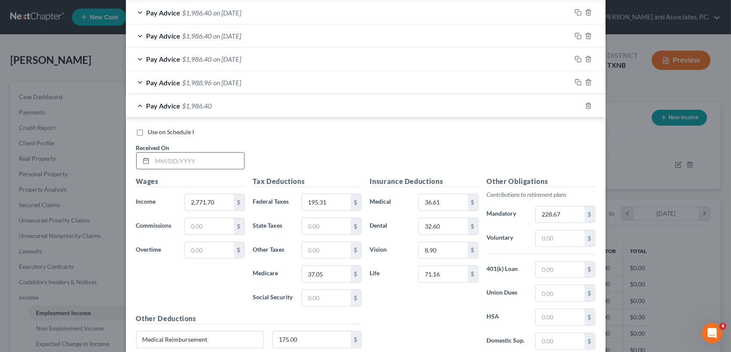
click at [215, 167] on div at bounding box center [190, 160] width 108 height 17
click at [217, 160] on input "text" at bounding box center [198, 160] width 92 height 16
type input "07/25/2025"
click at [214, 102] on span "on 07/25/2025" at bounding box center [228, 105] width 28 height 8
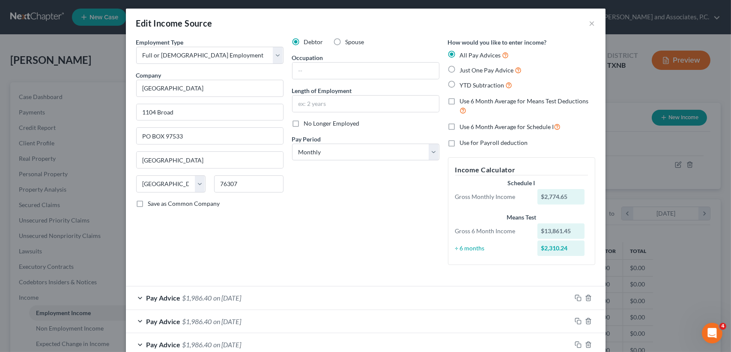
scroll to position [0, 0]
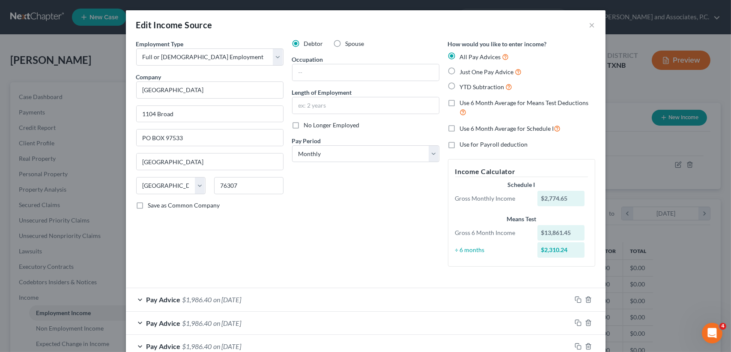
click at [460, 98] on label "Use 6 Month Average for Means Test Deductions" at bounding box center [527, 107] width 135 height 18
click at [463, 98] on input "Use 6 Month Average for Means Test Deductions" at bounding box center [466, 101] width 6 height 6
checkbox input "true"
click at [460, 127] on label "Use 6 Month Average for Schedule I" at bounding box center [510, 128] width 101 height 10
click at [463, 127] on input "Use 6 Month Average for Schedule I" at bounding box center [466, 126] width 6 height 6
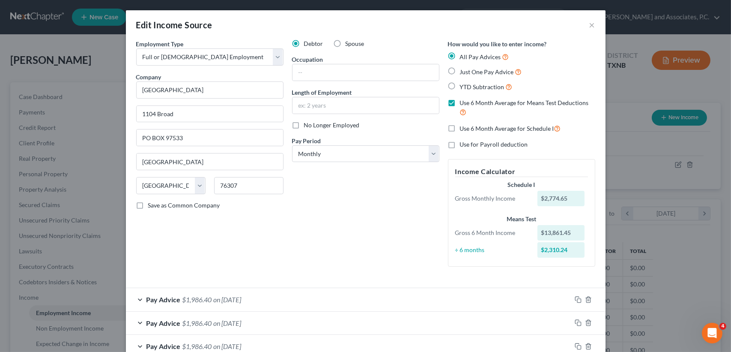
checkbox input "true"
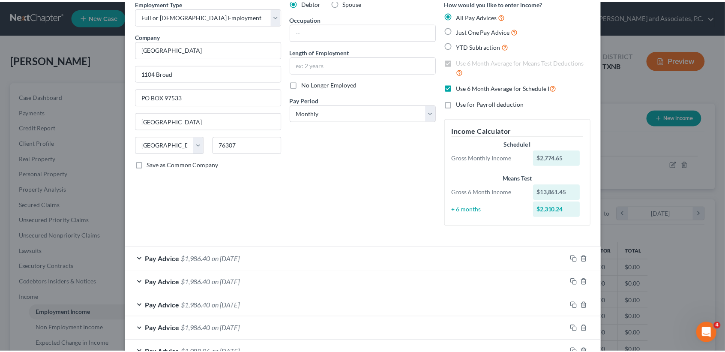
scroll to position [122, 0]
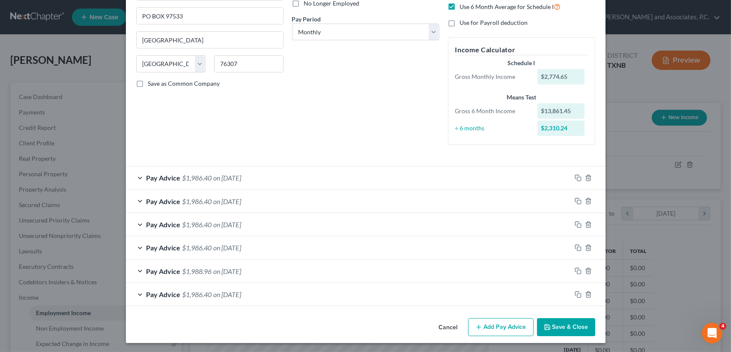
click at [547, 323] on icon "button" at bounding box center [547, 326] width 7 height 7
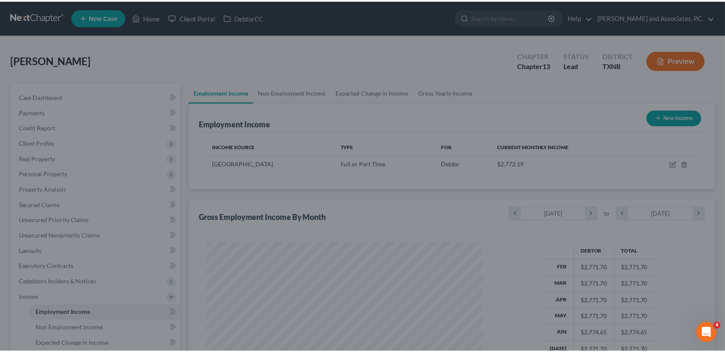
scroll to position [428104, 427961]
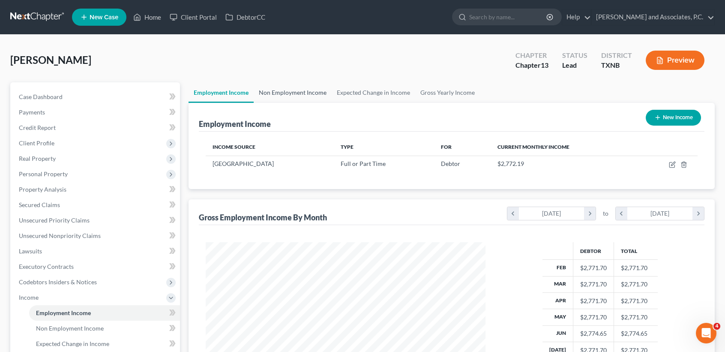
click at [303, 89] on link "Non Employment Income" at bounding box center [293, 92] width 78 height 21
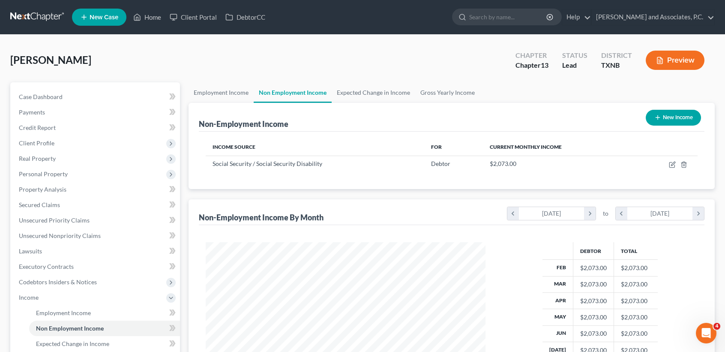
scroll to position [153, 296]
click at [146, 17] on link "Home" at bounding box center [147, 16] width 36 height 15
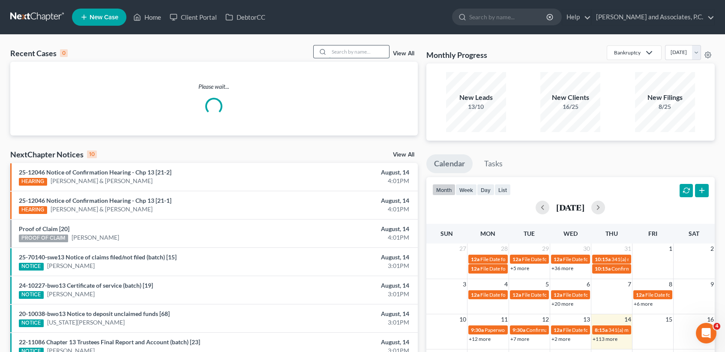
click at [358, 45] on input "search" at bounding box center [359, 51] width 60 height 12
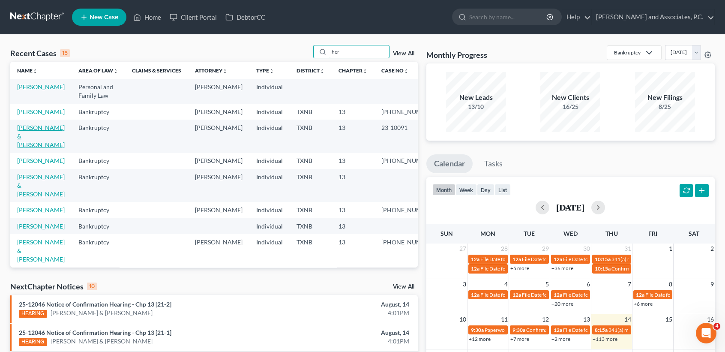
type input "her"
click at [23, 148] on link "[PERSON_NAME] & [PERSON_NAME]" at bounding box center [41, 136] width 48 height 24
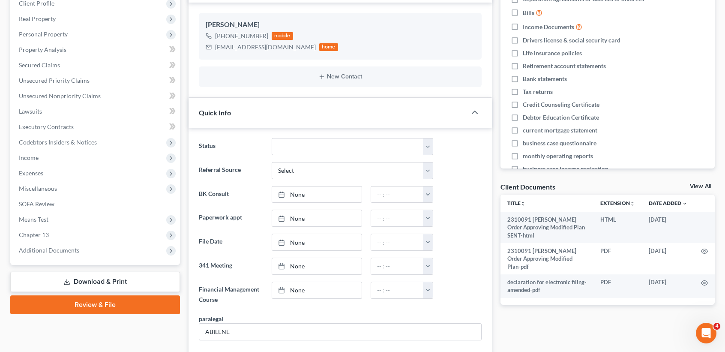
scroll to position [343, 0]
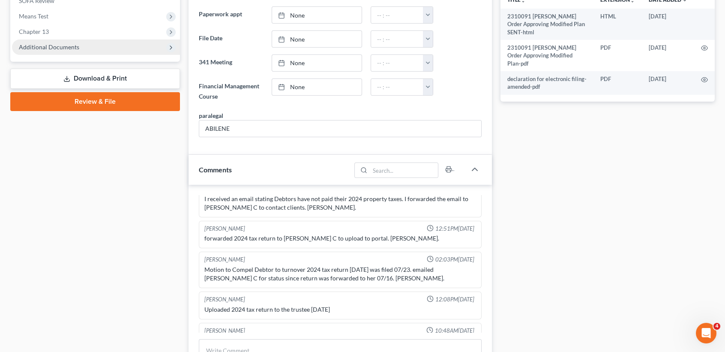
click at [44, 50] on span "Additional Documents" at bounding box center [96, 46] width 168 height 15
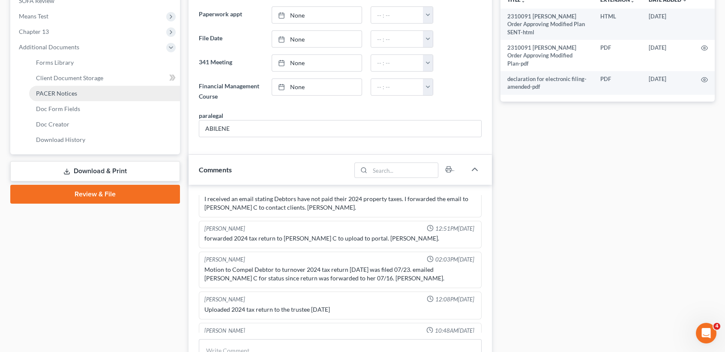
click at [63, 95] on span "PACER Notices" at bounding box center [56, 93] width 41 height 7
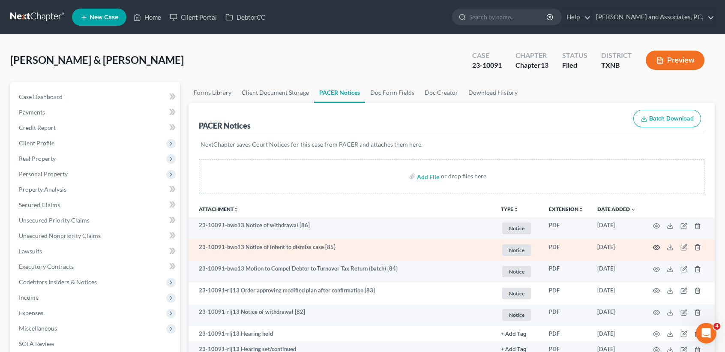
click at [657, 248] on circle "button" at bounding box center [656, 247] width 2 height 2
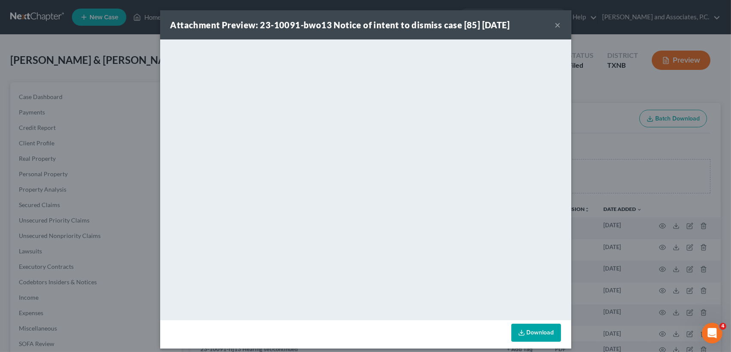
click at [555, 21] on button "×" at bounding box center [558, 25] width 6 height 10
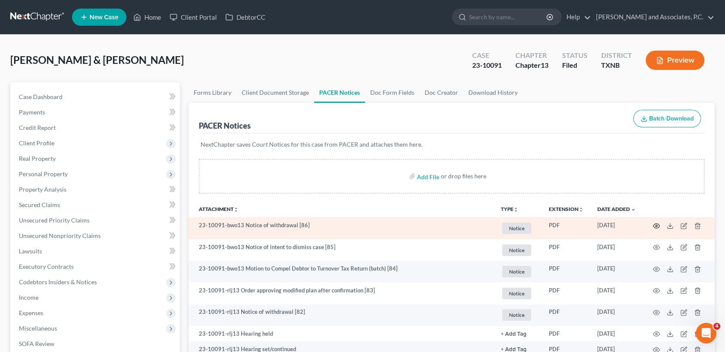
click at [657, 226] on icon "button" at bounding box center [656, 225] width 7 height 7
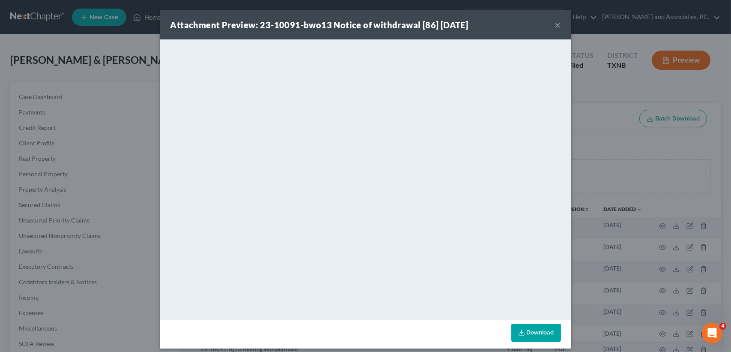
click at [555, 24] on button "×" at bounding box center [558, 25] width 6 height 10
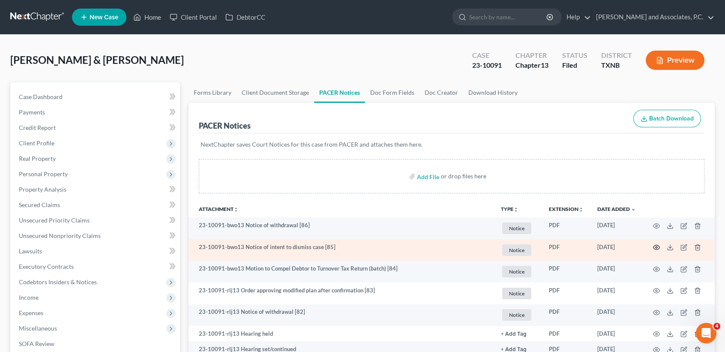
click at [657, 246] on icon "button" at bounding box center [656, 247] width 7 height 7
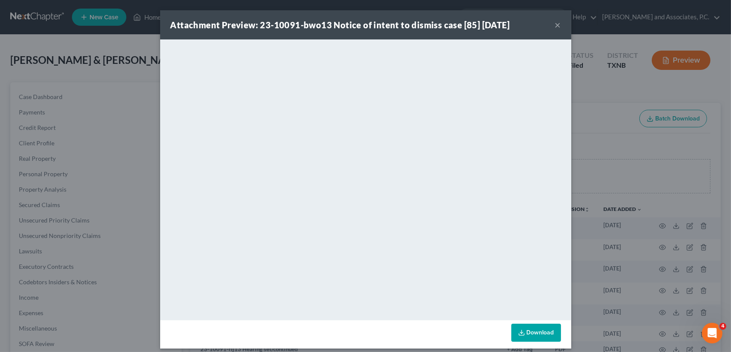
click at [555, 24] on button "×" at bounding box center [558, 25] width 6 height 10
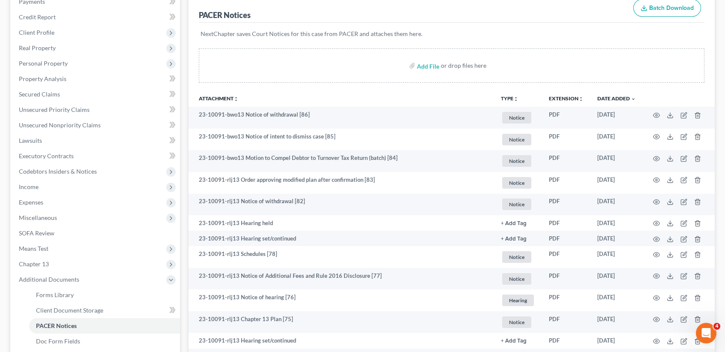
scroll to position [291, 0]
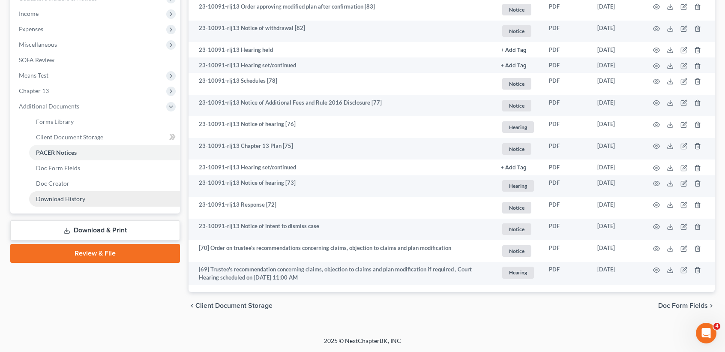
click at [71, 195] on span "Download History" at bounding box center [60, 198] width 49 height 7
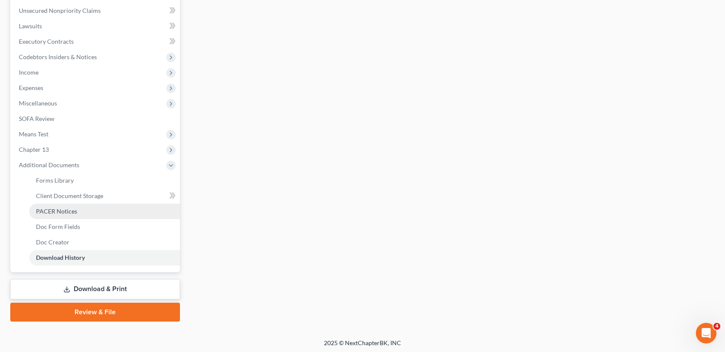
scroll to position [226, 0]
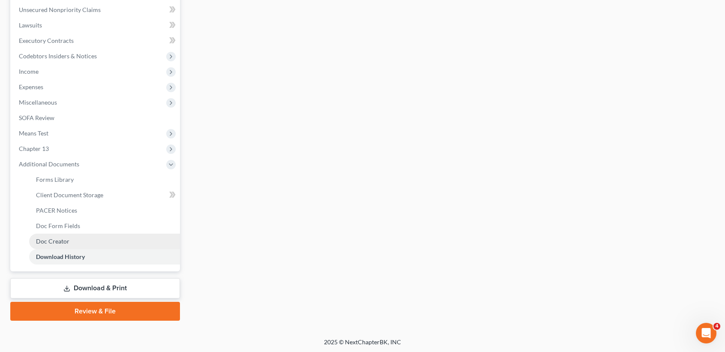
click at [59, 235] on link "Doc Creator" at bounding box center [104, 240] width 151 height 15
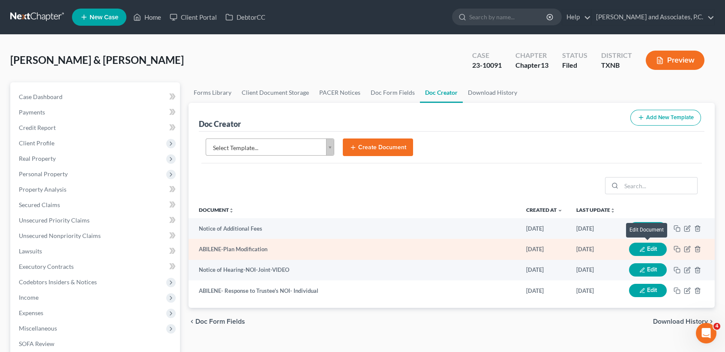
click at [653, 248] on button "Edit" at bounding box center [648, 248] width 38 height 13
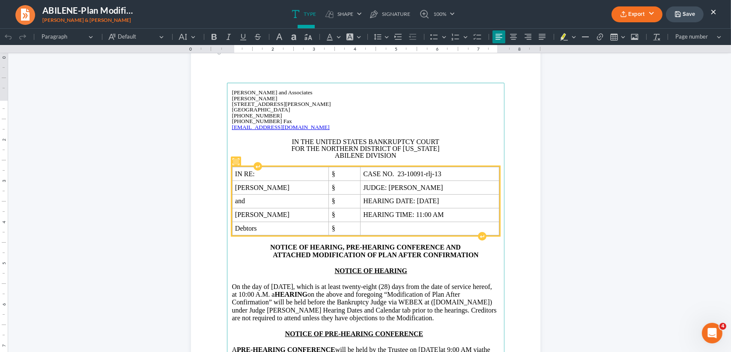
scroll to position [57, 0]
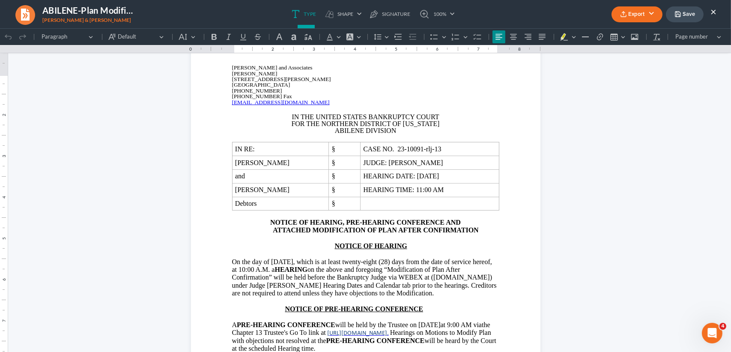
click at [690, 13] on button "Save" at bounding box center [685, 14] width 38 height 16
click at [713, 10] on button "×" at bounding box center [713, 11] width 6 height 10
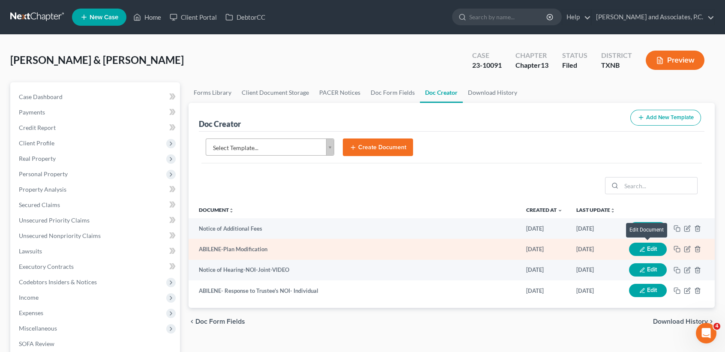
click at [653, 250] on button "Edit" at bounding box center [648, 248] width 38 height 13
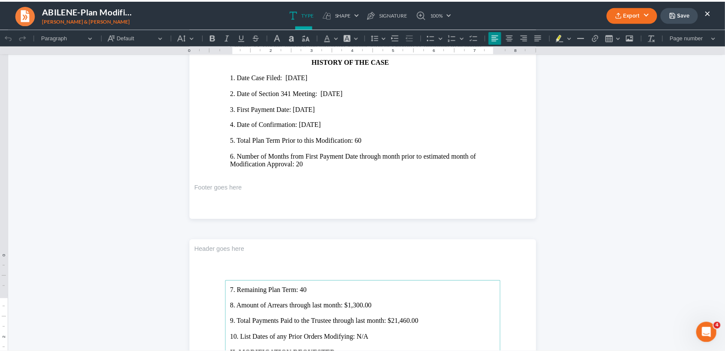
scroll to position [742, 0]
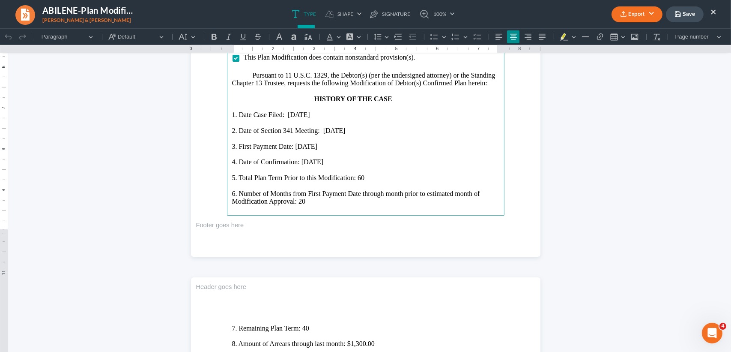
click at [694, 15] on button "Save" at bounding box center [685, 14] width 38 height 16
click at [482, 24] on ul "Type shapes Shape Line Check Arrow Circle Rectangle pen-tool Signature 100% Fit…" at bounding box center [373, 14] width 428 height 28
drag, startPoint x: 712, startPoint y: 10, endPoint x: 621, endPoint y: 63, distance: 105.1
click at [712, 10] on button "×" at bounding box center [713, 11] width 6 height 10
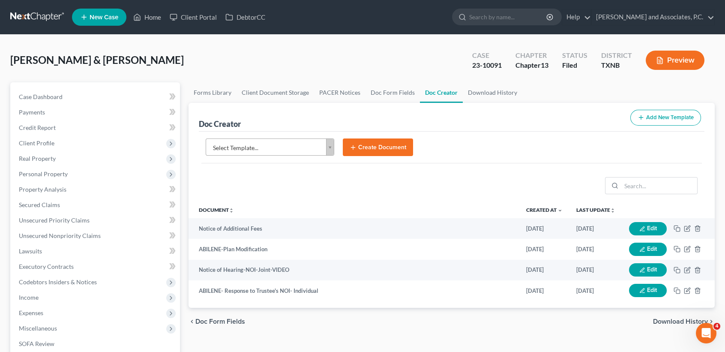
click at [68, 85] on div "Case Dashboard Payments Invoices Payments Payments Credit Report Client Profile…" at bounding box center [95, 289] width 170 height 415
click at [46, 97] on span "Case Dashboard" at bounding box center [41, 96] width 44 height 7
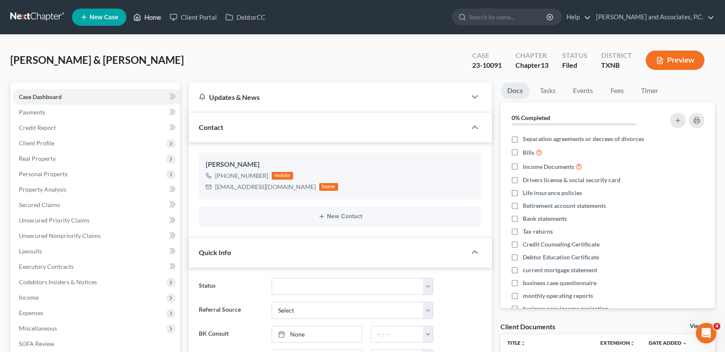
scroll to position [554, 0]
click at [140, 16] on icon at bounding box center [137, 17] width 8 height 10
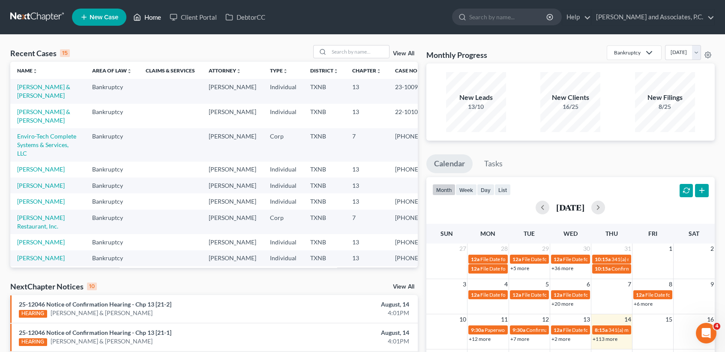
click at [152, 16] on link "Home" at bounding box center [147, 16] width 36 height 15
click at [353, 53] on input "search" at bounding box center [359, 51] width 60 height 12
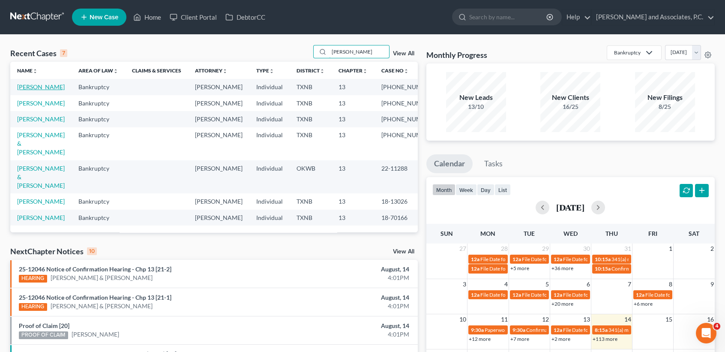
type input "walker"
click at [34, 88] on link "[PERSON_NAME]" at bounding box center [41, 86] width 48 height 7
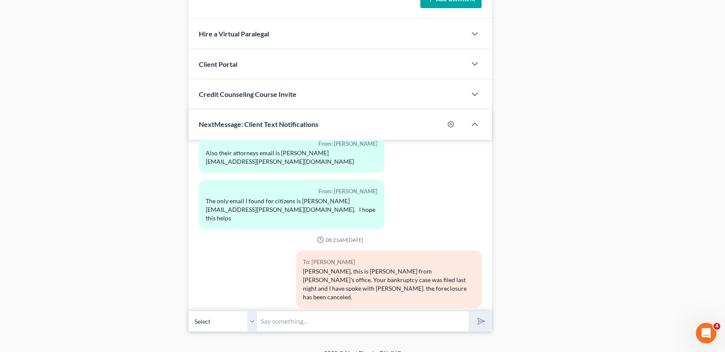
scroll to position [740, 0]
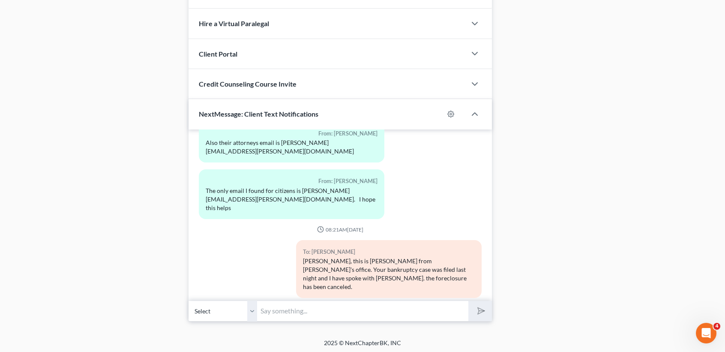
click at [390, 302] on input "text" at bounding box center [362, 310] width 211 height 21
type input "Samantha, this is Desiree at Monte Whites. I have tried to contact you twice to…"
click at [468, 301] on button "submit" at bounding box center [480, 311] width 24 height 20
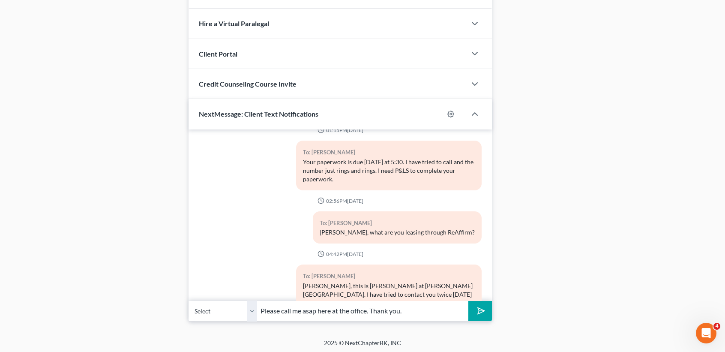
type input "Please call me asap here at the office. Thank you."
click at [468, 301] on button "submit" at bounding box center [480, 311] width 24 height 20
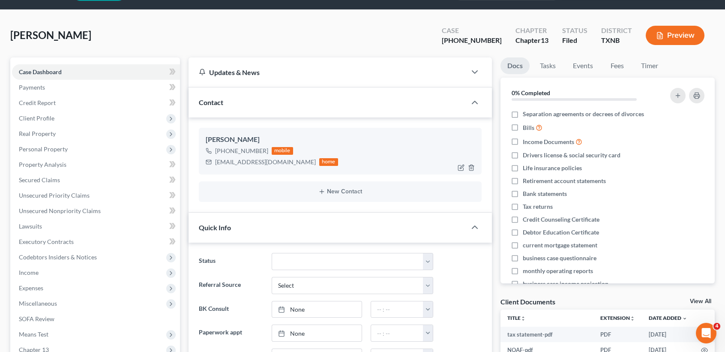
scroll to position [0, 0]
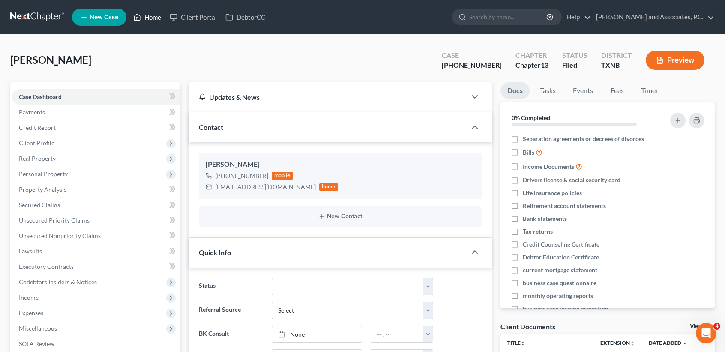
click at [146, 18] on link "Home" at bounding box center [147, 16] width 36 height 15
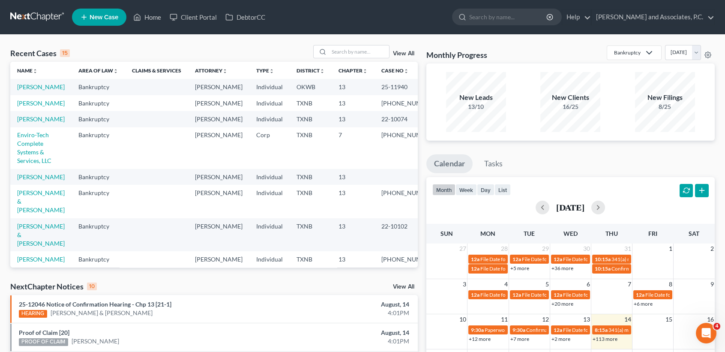
click at [19, 111] on td "[PERSON_NAME]" at bounding box center [40, 103] width 61 height 16
click at [20, 107] on link "[PERSON_NAME]" at bounding box center [41, 102] width 48 height 7
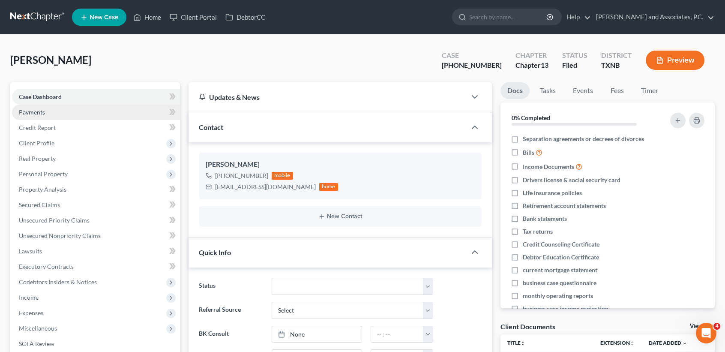
scroll to position [612, 0]
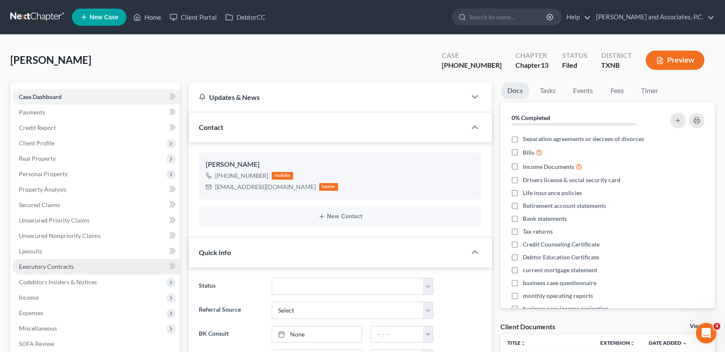
click at [56, 260] on link "Executory Contracts" at bounding box center [96, 266] width 168 height 15
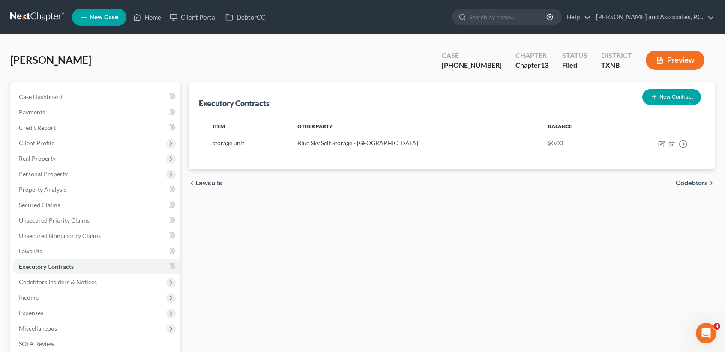
click at [652, 94] on icon "button" at bounding box center [654, 96] width 7 height 7
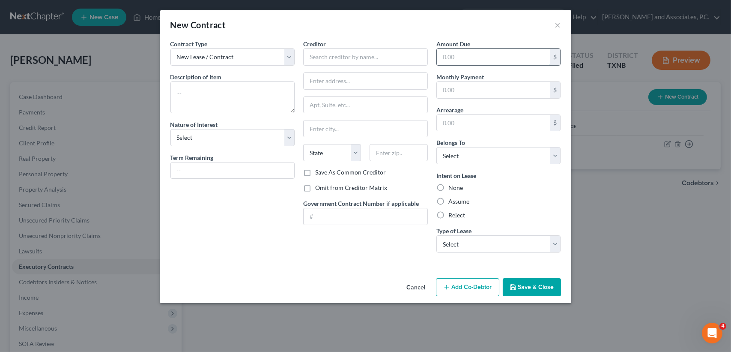
click at [499, 61] on input "text" at bounding box center [493, 57] width 113 height 16
click at [273, 170] on input "text" at bounding box center [233, 170] width 124 height 16
type input "4"
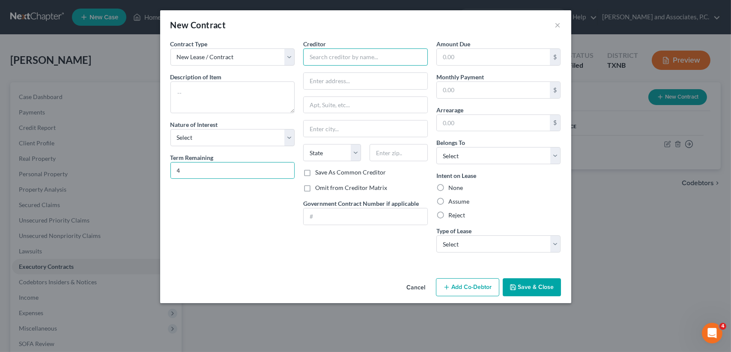
click at [333, 54] on input "text" at bounding box center [365, 56] width 125 height 17
paste input "Progressive Leasing's"
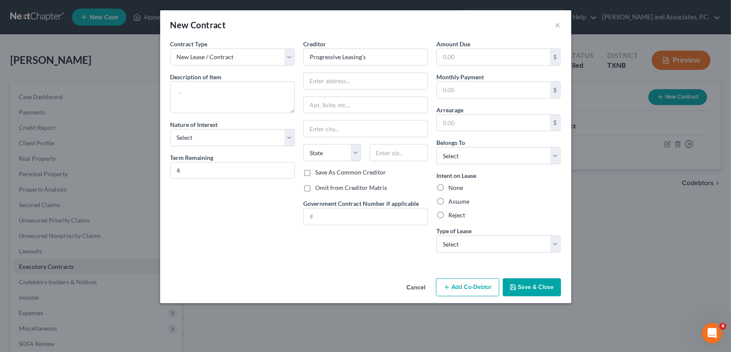
click at [380, 66] on div "Creditor * Progressive Leasing's State AL AK AR AZ CA CO CT DE DC FL GA GU HI I…" at bounding box center [365, 103] width 125 height 128
drag, startPoint x: 381, startPoint y: 59, endPoint x: 383, endPoint y: 46, distance: 12.6
click at [381, 59] on input "Progressive Leasing's" at bounding box center [365, 56] width 125 height 17
type input "Progressive Leasing"
click at [366, 84] on input "text" at bounding box center [366, 81] width 124 height 16
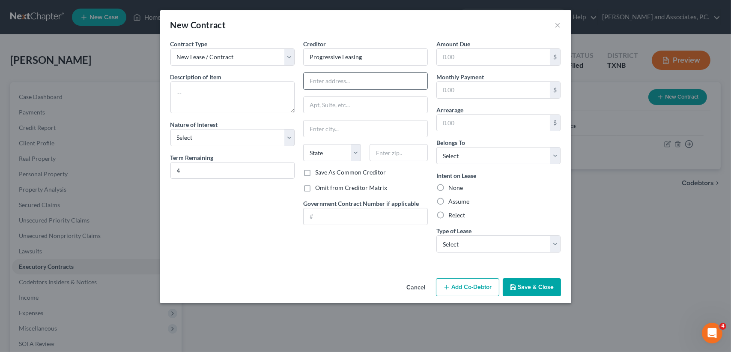
click at [332, 78] on input "text" at bounding box center [366, 81] width 124 height 16
paste input "256 West Data Drive"
type input "256 West Data Drive"
click at [402, 154] on input "text" at bounding box center [399, 152] width 58 height 17
type input "84020"
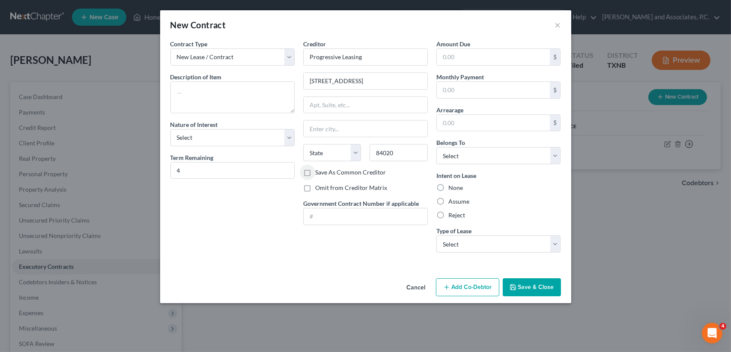
type input "Draper"
select select "46"
click at [466, 60] on input "text" at bounding box center [493, 57] width 113 height 16
type input "657.48"
click at [451, 87] on input "text" at bounding box center [493, 90] width 113 height 16
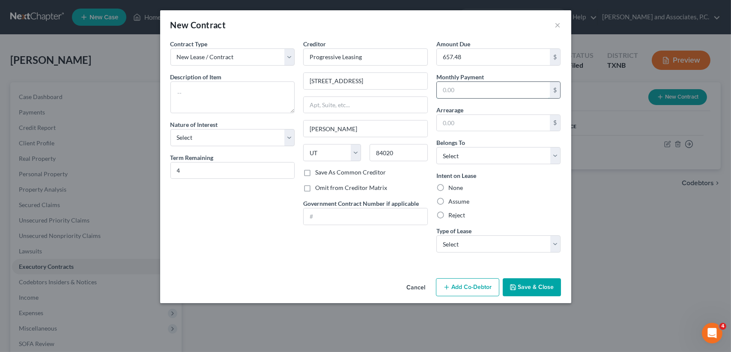
click at [490, 92] on input "text" at bounding box center [493, 90] width 113 height 16
type input "164.37"
drag, startPoint x: 501, startPoint y: 158, endPoint x: 492, endPoint y: 164, distance: 11.5
click at [501, 158] on select "Select Debtor 1 Only Debtor 2 Only Debtor 1 And Debtor 2 Only At Least One Of T…" at bounding box center [498, 155] width 125 height 17
select select "0"
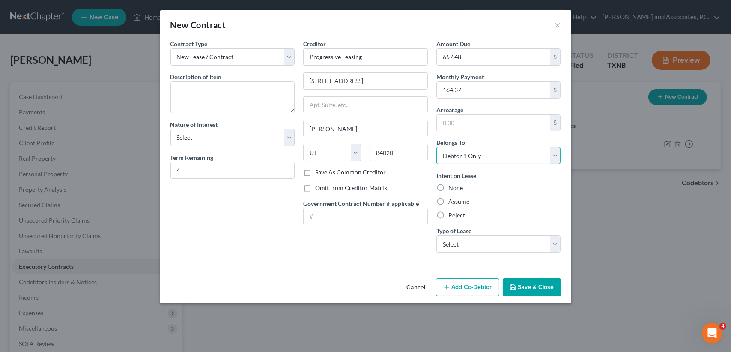
click at [436, 147] on select "Select Debtor 1 Only Debtor 2 Only Debtor 1 And Debtor 2 Only At Least One Of T…" at bounding box center [498, 155] width 125 height 17
click at [449, 201] on label "Assume" at bounding box center [458, 201] width 21 height 9
click at [452, 201] on input "Assume" at bounding box center [455, 200] width 6 height 6
radio input "true"
click at [472, 245] on select "Select Real Estate Car Other" at bounding box center [498, 243] width 125 height 17
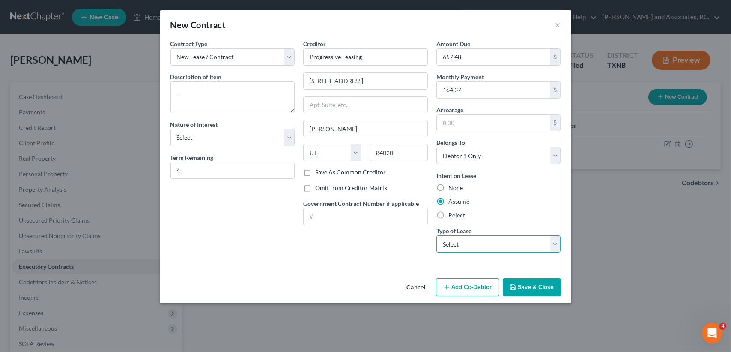
select select "2"
click at [436, 235] on select "Select Real Estate Car Other" at bounding box center [498, 243] width 125 height 17
drag, startPoint x: 237, startPoint y: 103, endPoint x: 233, endPoint y: 103, distance: 4.3
click at [236, 103] on textarea at bounding box center [232, 97] width 125 height 32
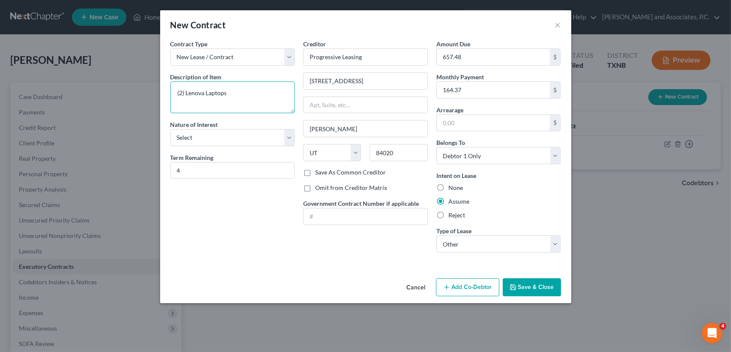
type textarea "(2) Lenova Laptops"
click at [537, 287] on button "Save & Close" at bounding box center [532, 287] width 58 height 18
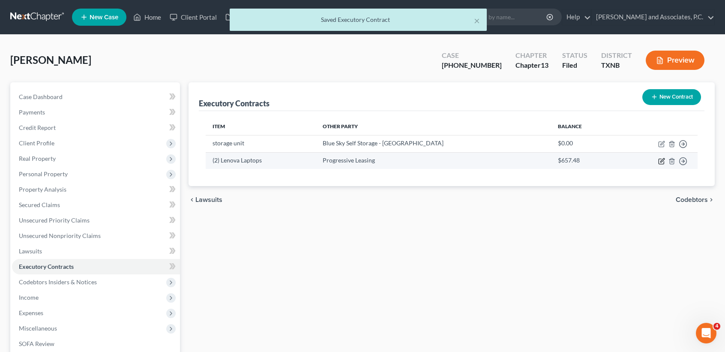
click at [660, 161] on icon "button" at bounding box center [662, 160] width 4 height 4
select select "46"
select select "0"
select select "2"
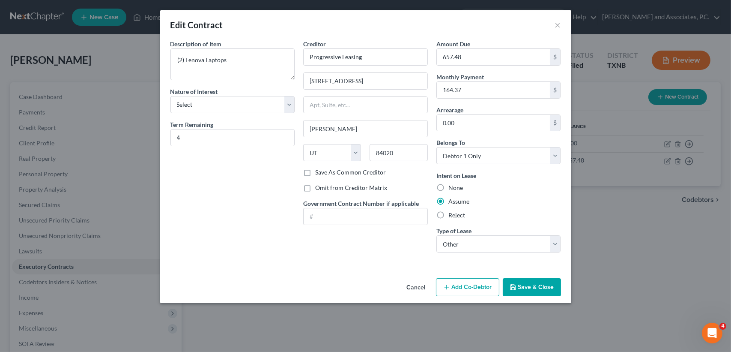
click at [537, 287] on button "Save & Close" at bounding box center [532, 287] width 58 height 18
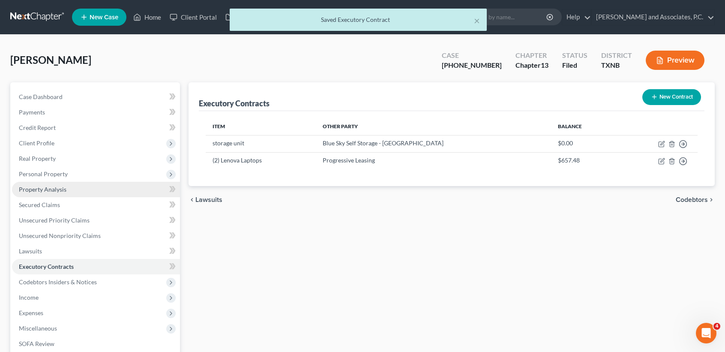
click at [81, 185] on link "Property Analysis" at bounding box center [96, 189] width 168 height 15
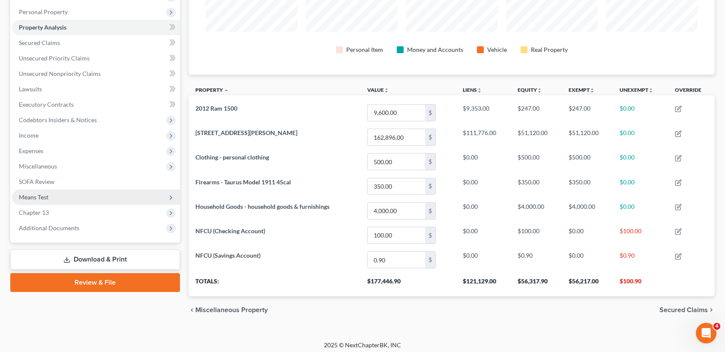
scroll to position [165, 0]
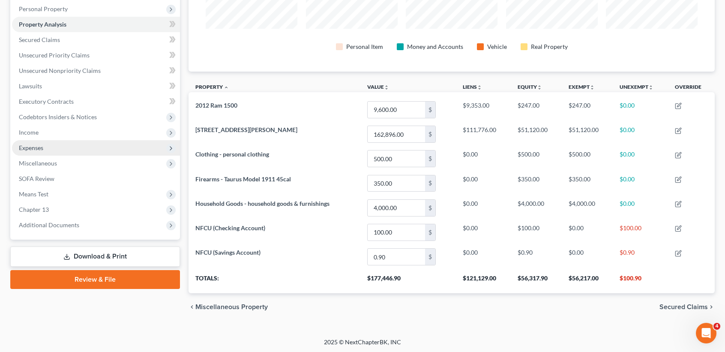
click at [37, 144] on span "Expenses" at bounding box center [31, 147] width 24 height 7
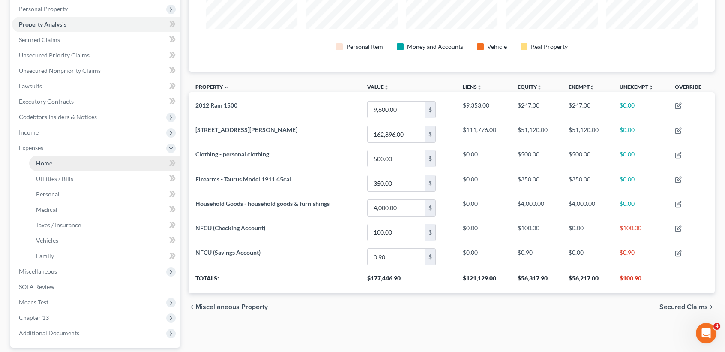
click at [39, 167] on link "Home" at bounding box center [104, 162] width 151 height 15
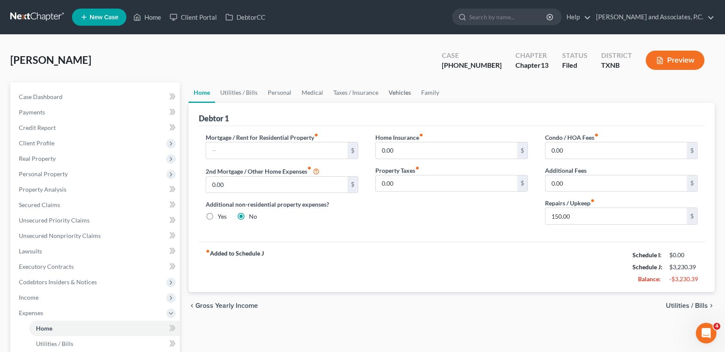
click at [393, 87] on link "Vehicles" at bounding box center [399, 92] width 33 height 21
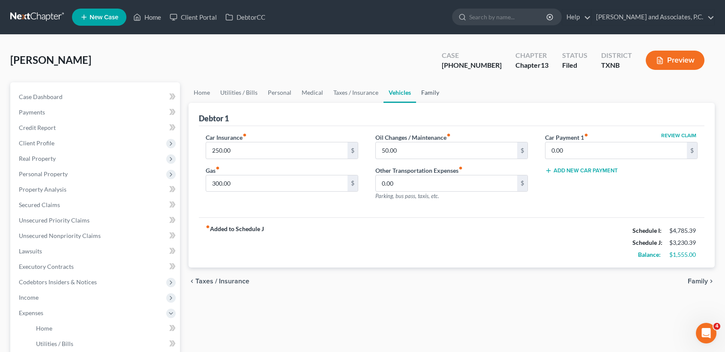
click at [425, 91] on link "Family" at bounding box center [430, 92] width 28 height 21
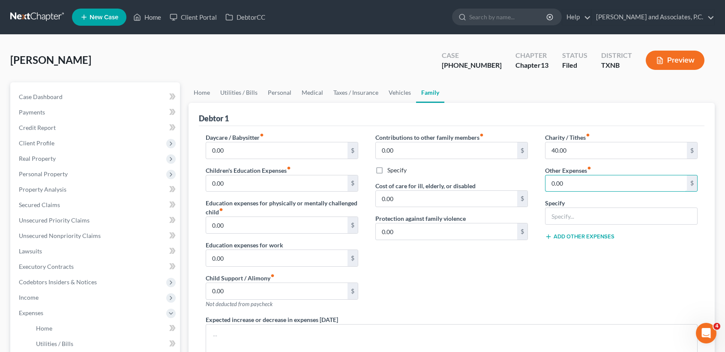
drag, startPoint x: 582, startPoint y: 184, endPoint x: 582, endPoint y: 173, distance: 10.7
click at [582, 184] on input "0.00" at bounding box center [615, 183] width 141 height 16
type input "164.37"
click at [588, 217] on input "text" at bounding box center [621, 216] width 152 height 16
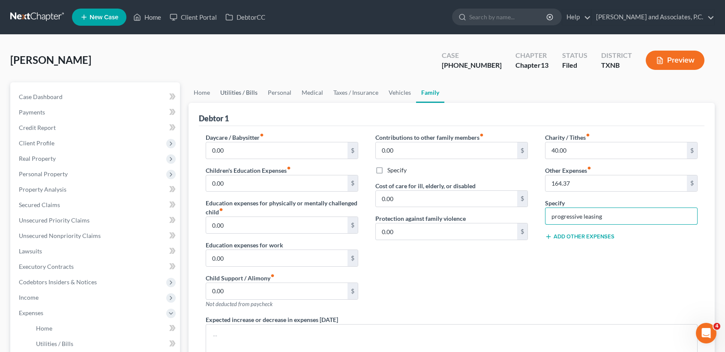
type input "progressive leasing"
click at [233, 95] on link "Utilities / Bills" at bounding box center [239, 92] width 48 height 21
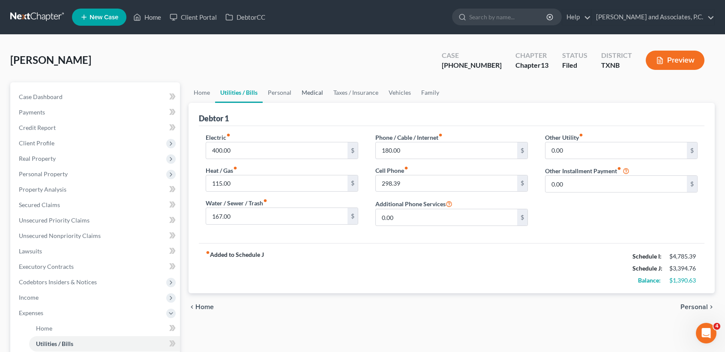
click at [303, 91] on link "Medical" at bounding box center [312, 92] width 32 height 21
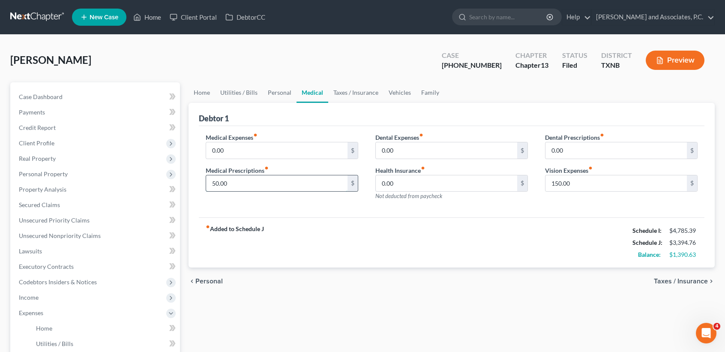
click at [252, 180] on input "50.00" at bounding box center [276, 183] width 141 height 16
click at [606, 183] on input "150.00" at bounding box center [615, 183] width 141 height 16
type input "7"
click at [260, 184] on input "50.00" at bounding box center [276, 183] width 141 height 16
type input "1"
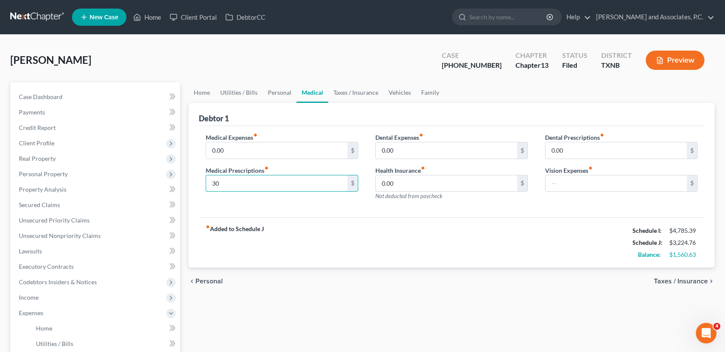
type input "3"
type input "4"
type input "35.00"
click at [278, 87] on link "Personal" at bounding box center [280, 92] width 34 height 21
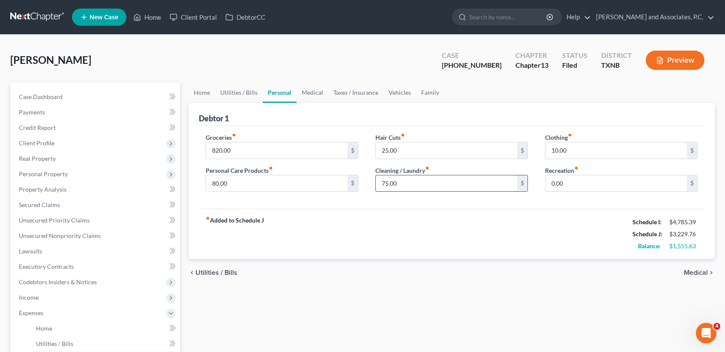
click at [425, 182] on input "75.00" at bounding box center [446, 183] width 141 height 16
click at [252, 93] on link "Utilities / Bills" at bounding box center [239, 92] width 48 height 21
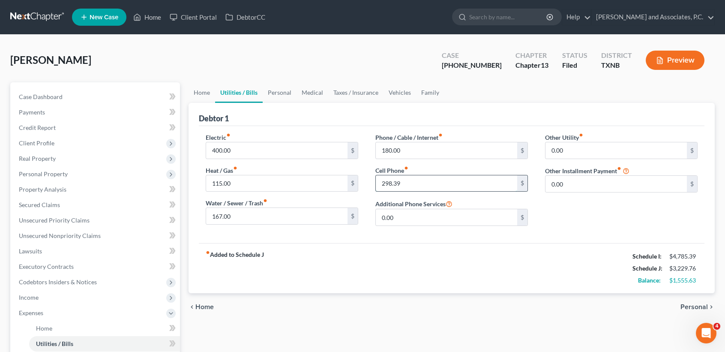
click at [430, 178] on input "298.39" at bounding box center [446, 183] width 141 height 16
type input "299.02"
click at [26, 91] on link "Case Dashboard" at bounding box center [96, 96] width 168 height 15
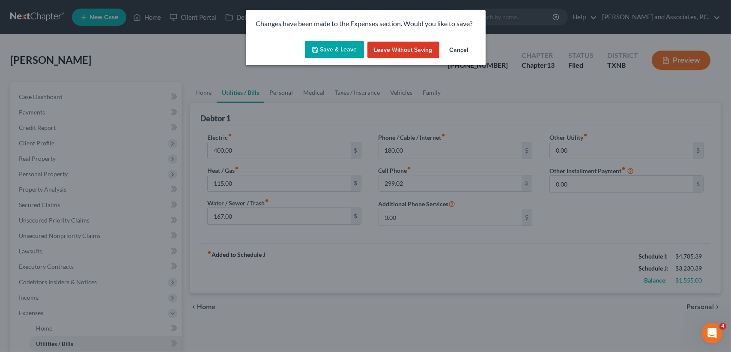
click at [330, 52] on button "Save & Leave" at bounding box center [334, 50] width 59 height 18
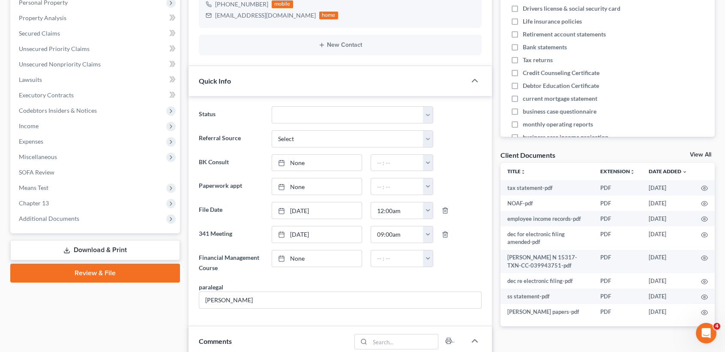
scroll to position [612, 0]
click at [60, 206] on span "Chapter 13" at bounding box center [96, 202] width 168 height 15
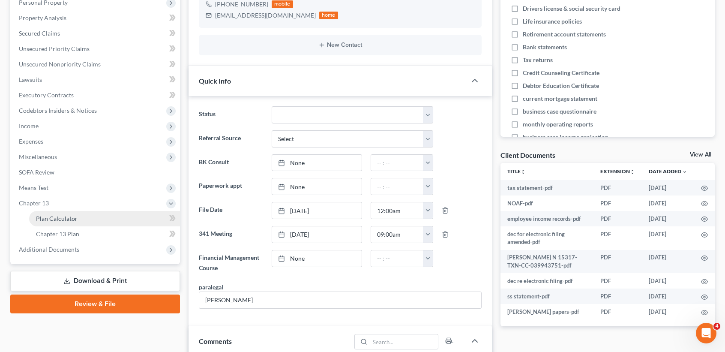
click at [58, 218] on span "Plan Calculator" at bounding box center [57, 218] width 42 height 7
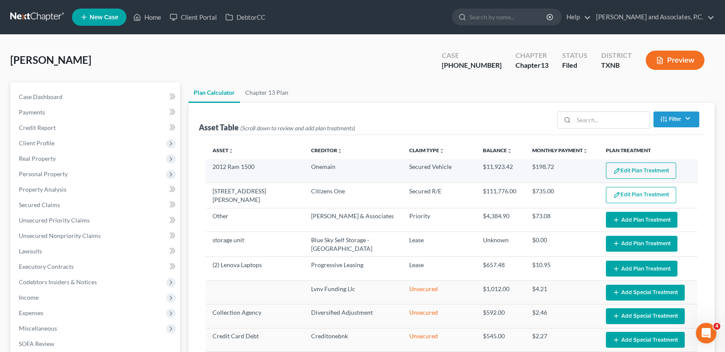
select select "59"
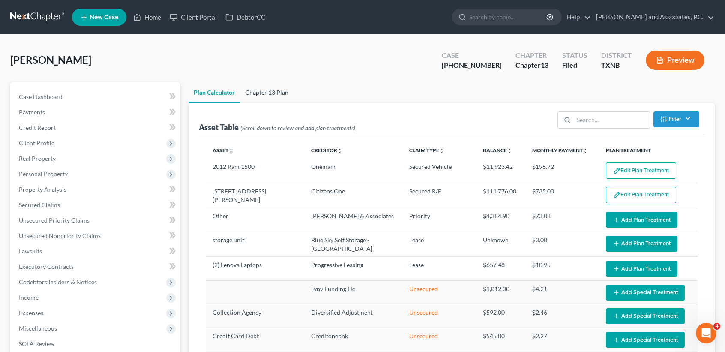
click at [276, 95] on link "Chapter 13 Plan" at bounding box center [267, 92] width 54 height 21
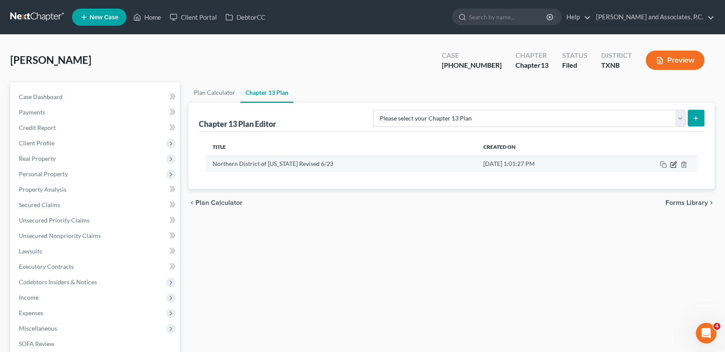
click at [676, 162] on icon "button" at bounding box center [674, 163] width 4 height 4
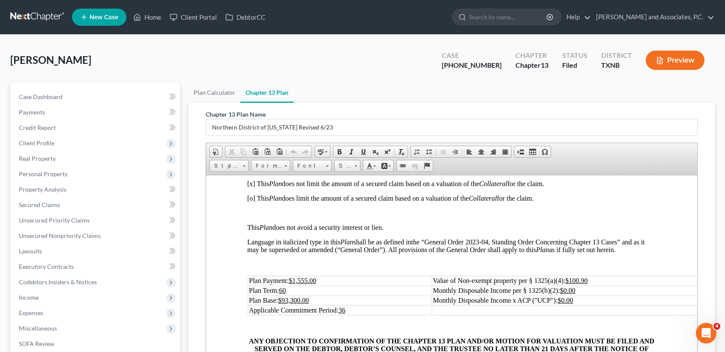
scroll to position [228, 0]
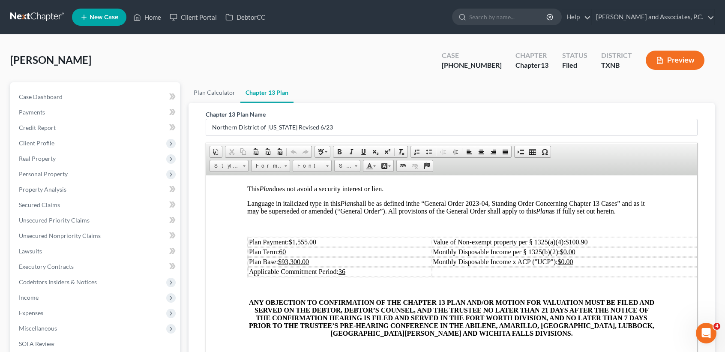
click at [341, 246] on td "Plan Payment: $1,555.00" at bounding box center [339, 241] width 183 height 9
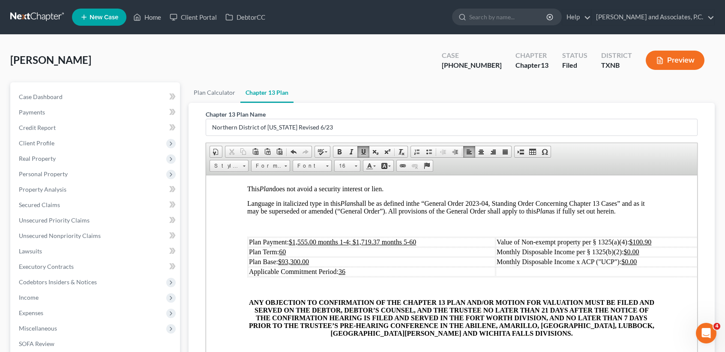
click at [481, 246] on td "Plan Payment: $1,555.00 months 1-4; $1,719.37 months 5-60" at bounding box center [371, 241] width 247 height 9
click at [343, 266] on td "Plan Base: $93,300.00" at bounding box center [371, 261] width 247 height 9
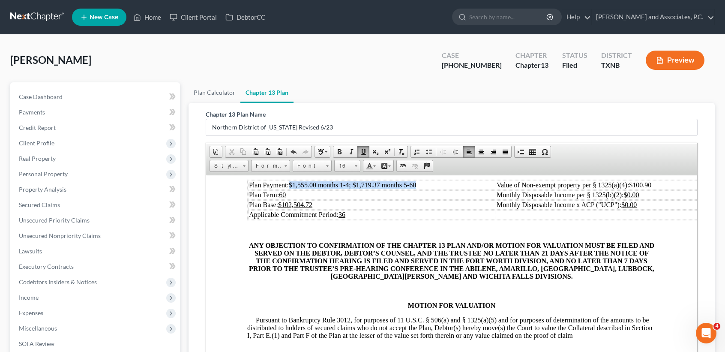
drag, startPoint x: 446, startPoint y: 203, endPoint x: 294, endPoint y: 206, distance: 152.1
click at [294, 189] on td "Plan Payment: $1,555.00 months 1-4; $1,719.37 months 5-60" at bounding box center [371, 184] width 247 height 9
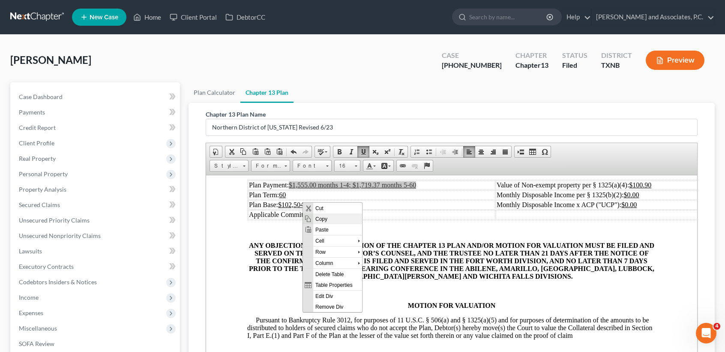
scroll to position [0, 0]
click at [331, 214] on span "Copy" at bounding box center [337, 218] width 49 height 11
copy u "$1,555.00 months 1-4; $1,719.37 months 5-60"
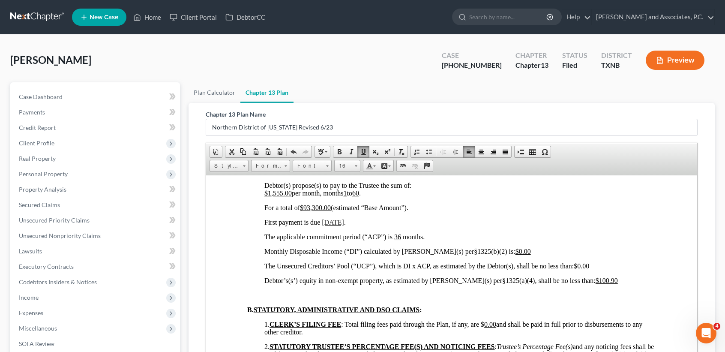
scroll to position [514, 0]
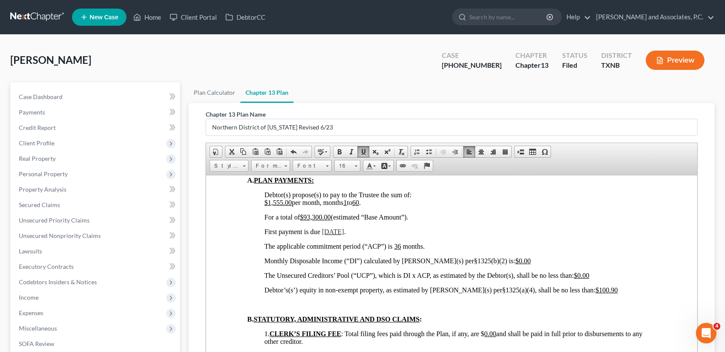
click at [380, 206] on p "Debtor(s) propose(s) to pay to the Trustee the sum of: $1,555.00 per month, mon…" at bounding box center [459, 198] width 391 height 15
drag, startPoint x: 373, startPoint y: 243, endPoint x: 263, endPoint y: 243, distance: 110.1
drag, startPoint x: 281, startPoint y: 266, endPoint x: 341, endPoint y: 334, distance: 91.1
click at [281, 266] on span "Paste" at bounding box center [296, 269] width 45 height 11
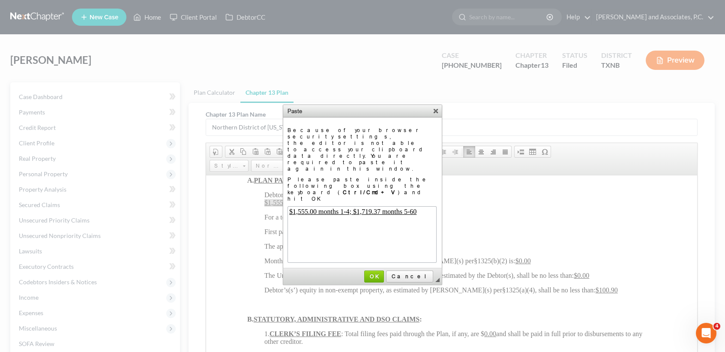
scroll to position [0, 0]
click at [383, 273] on span "OK" at bounding box center [373, 276] width 19 height 6
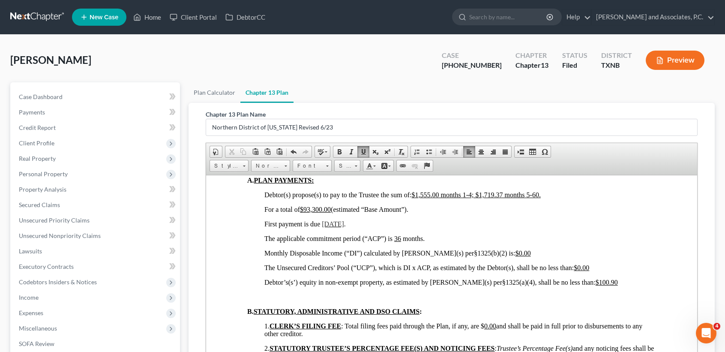
click at [414, 198] on p "Debtor(s) propose(s) to pay to the Trustee the sum of: $1,555.00 months 1-4; $1…" at bounding box center [459, 195] width 391 height 8
drag, startPoint x: 561, startPoint y: 233, endPoint x: 416, endPoint y: 235, distance: 145.2
click at [416, 198] on p "Debtor(s) propose(s) to pay to the Trustee the sum of: $ 1,555.00 months 1-4; $…" at bounding box center [459, 195] width 391 height 8
click at [360, 146] on link "Underline" at bounding box center [363, 151] width 12 height 11
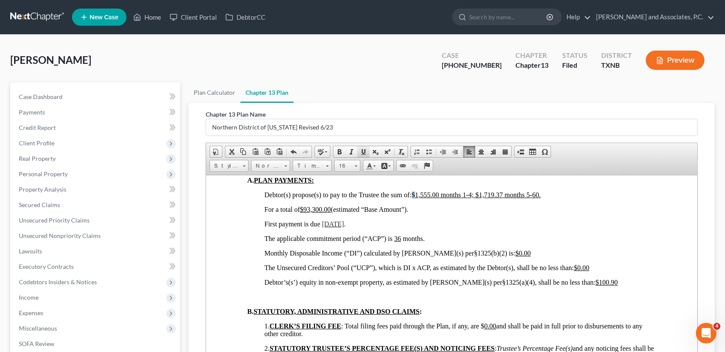
click at [360, 146] on link "Underline" at bounding box center [363, 151] width 12 height 11
click at [330, 212] on u "$93,300.00" at bounding box center [315, 208] width 31 height 7
drag, startPoint x: 334, startPoint y: 247, endPoint x: 304, endPoint y: 250, distance: 29.3
click at [304, 212] on span "For a total of $93,300.00 (estimated “Base Amount”)." at bounding box center [336, 208] width 144 height 7
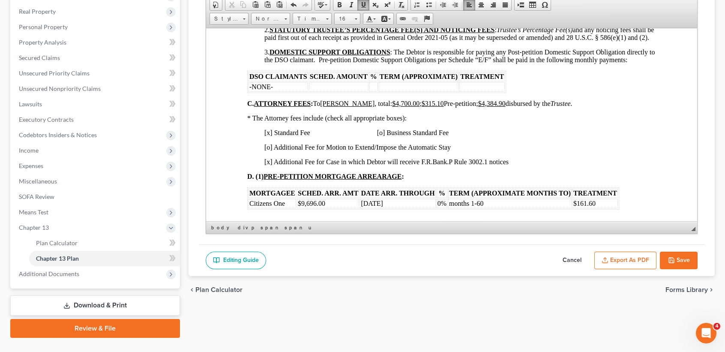
scroll to position [164, 0]
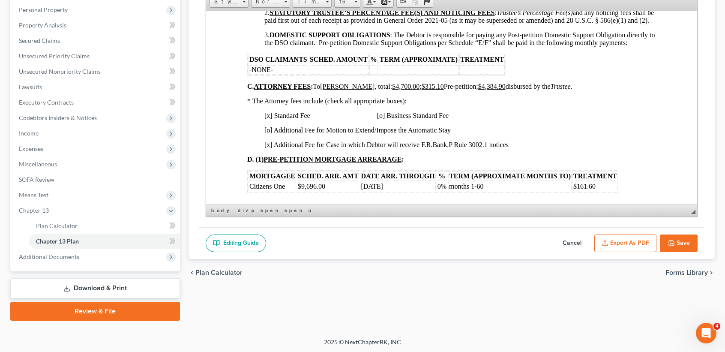
click at [687, 241] on button "Save" at bounding box center [679, 243] width 38 height 18
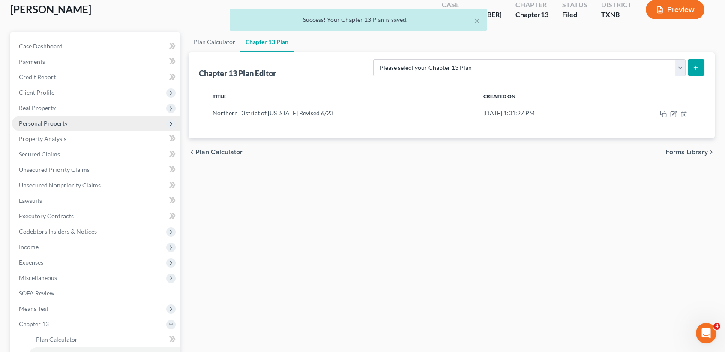
scroll to position [0, 0]
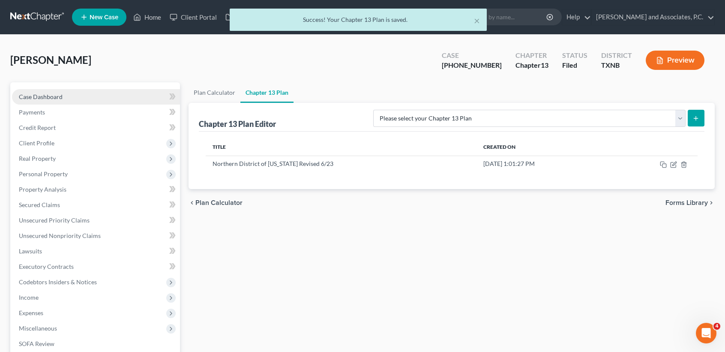
click at [60, 89] on link "Case Dashboard" at bounding box center [96, 96] width 168 height 15
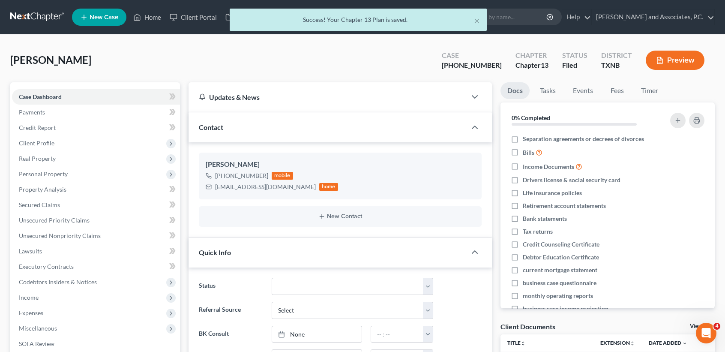
scroll to position [612, 0]
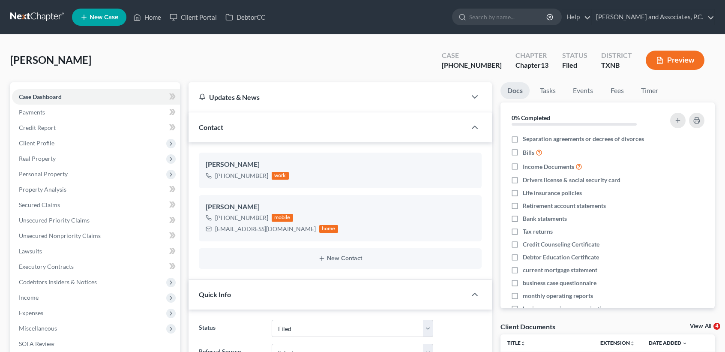
select select "5"
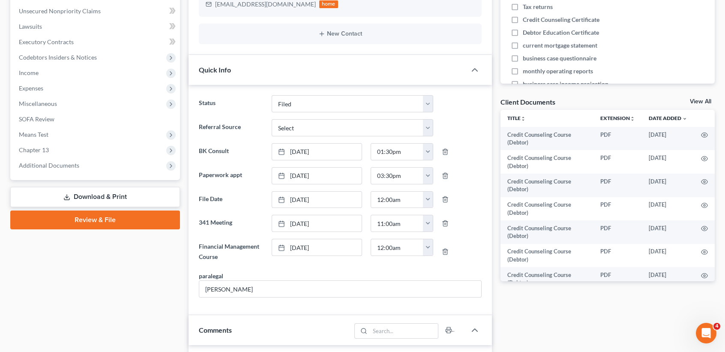
scroll to position [228, 0]
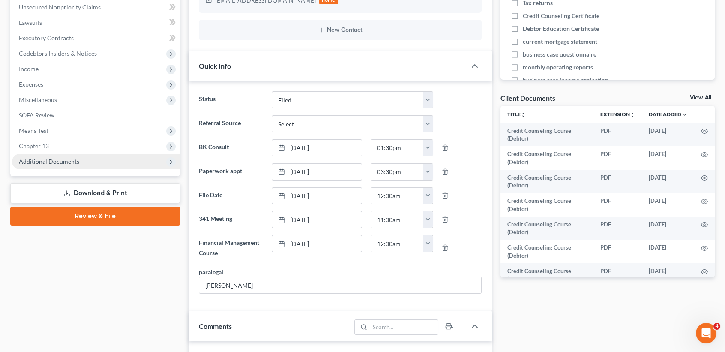
click at [59, 156] on span "Additional Documents" at bounding box center [96, 161] width 168 height 15
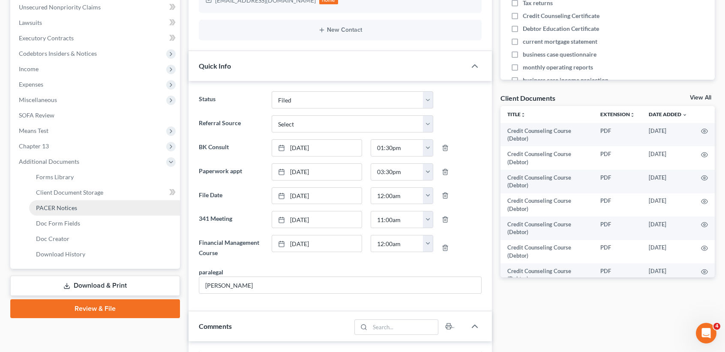
click at [66, 205] on span "PACER Notices" at bounding box center [56, 207] width 41 height 7
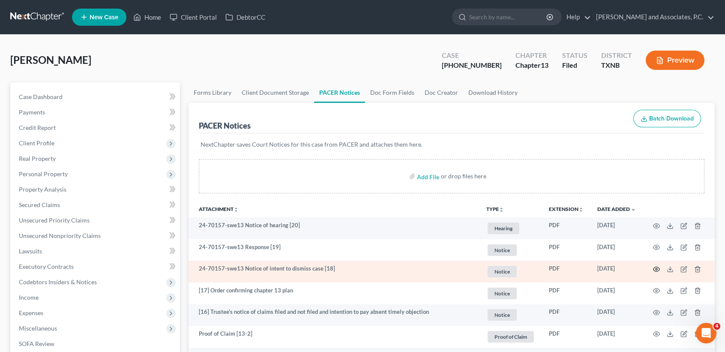
click at [654, 269] on icon "button" at bounding box center [656, 269] width 7 height 7
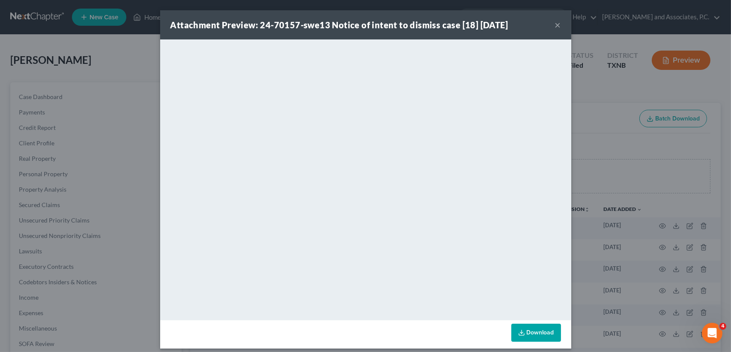
click at [555, 25] on button "×" at bounding box center [558, 25] width 6 height 10
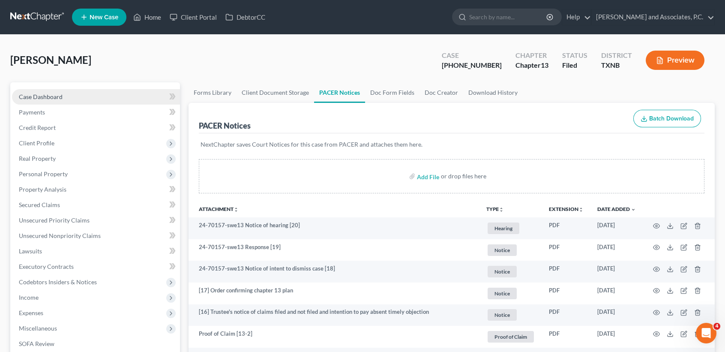
click at [30, 92] on link "Case Dashboard" at bounding box center [96, 96] width 168 height 15
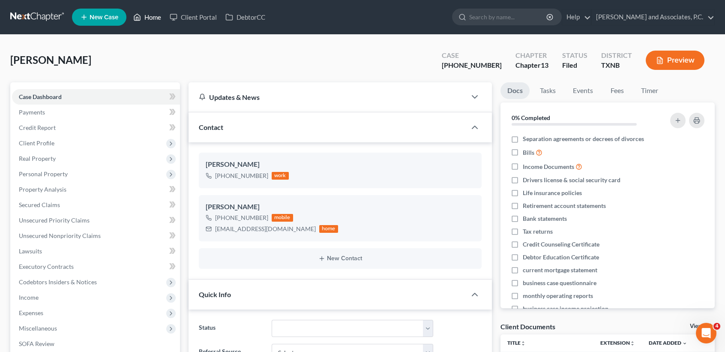
click at [158, 23] on link "Home" at bounding box center [147, 16] width 36 height 15
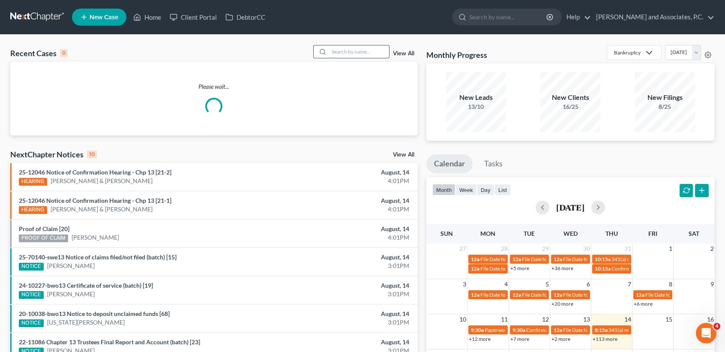
click at [347, 58] on input "search" at bounding box center [359, 51] width 60 height 12
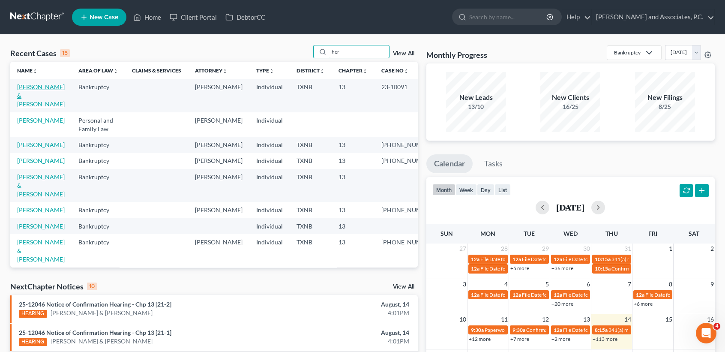
type input "her"
click at [29, 104] on link "[PERSON_NAME] & [PERSON_NAME]" at bounding box center [41, 95] width 48 height 24
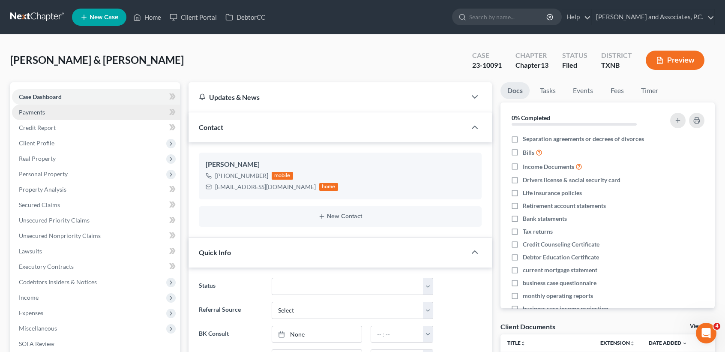
scroll to position [554, 0]
drag, startPoint x: 214, startPoint y: 184, endPoint x: 270, endPoint y: 188, distance: 55.8
click at [270, 188] on div "bigfill29@yahoo.com home" at bounding box center [272, 186] width 132 height 11
copy div "bigfill29@yahoo.com"
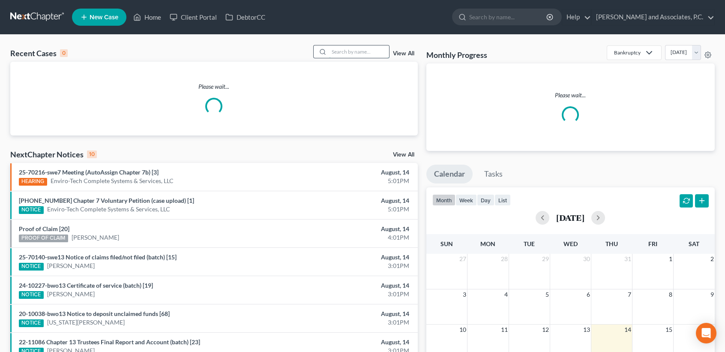
click at [353, 55] on input "search" at bounding box center [359, 51] width 60 height 12
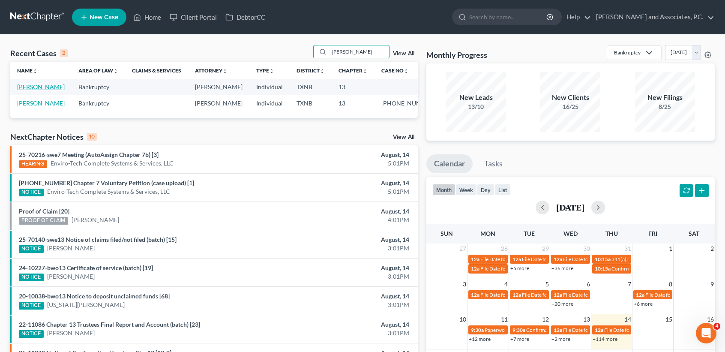
type input "[PERSON_NAME]"
click at [37, 87] on link "[PERSON_NAME]" at bounding box center [41, 86] width 48 height 7
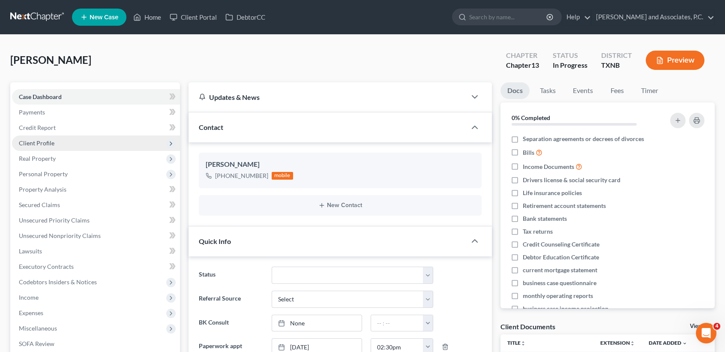
click at [39, 143] on span "Client Profile" at bounding box center [37, 142] width 36 height 7
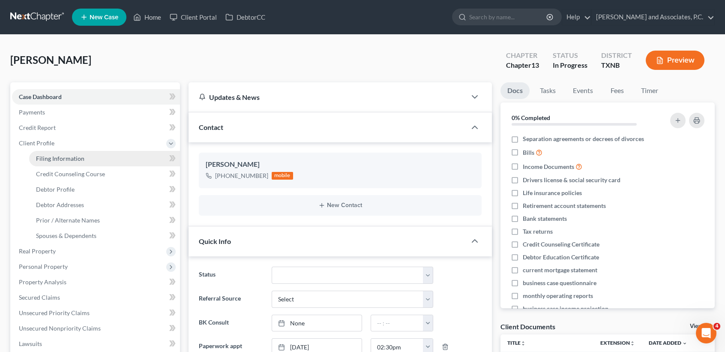
click at [58, 157] on span "Filing Information" at bounding box center [60, 158] width 48 height 7
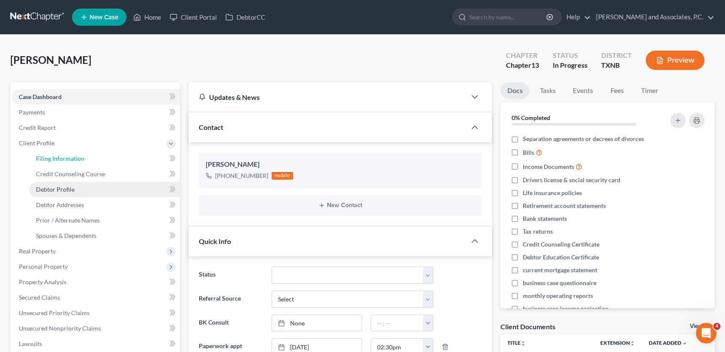
select select "1"
select select "0"
select select "3"
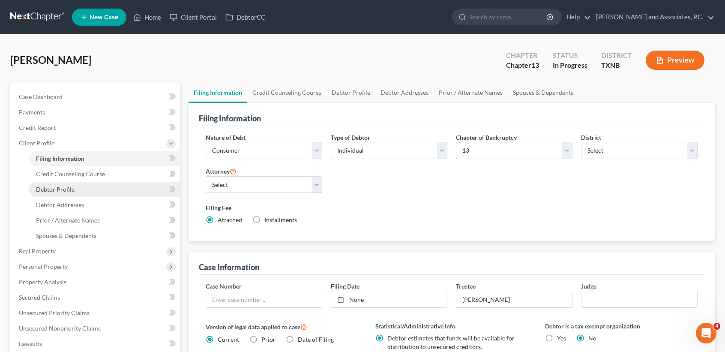
click at [72, 188] on span "Debtor Profile" at bounding box center [55, 188] width 39 height 7
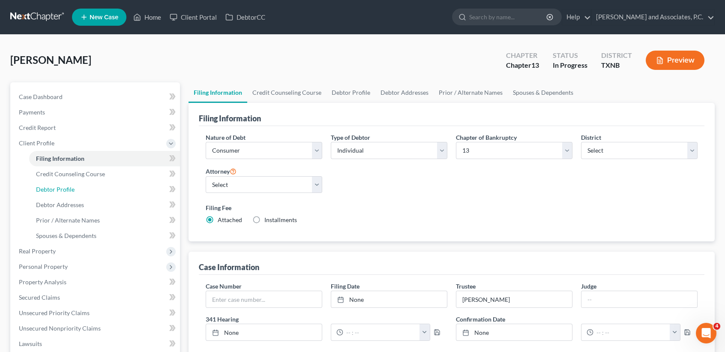
select select "3"
select select "0"
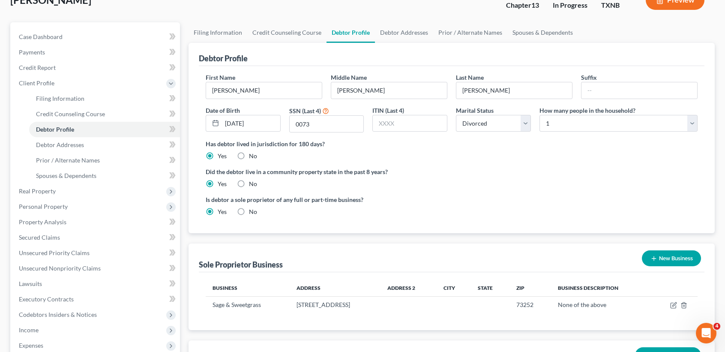
scroll to position [171, 0]
